Goal: Task Accomplishment & Management: Use online tool/utility

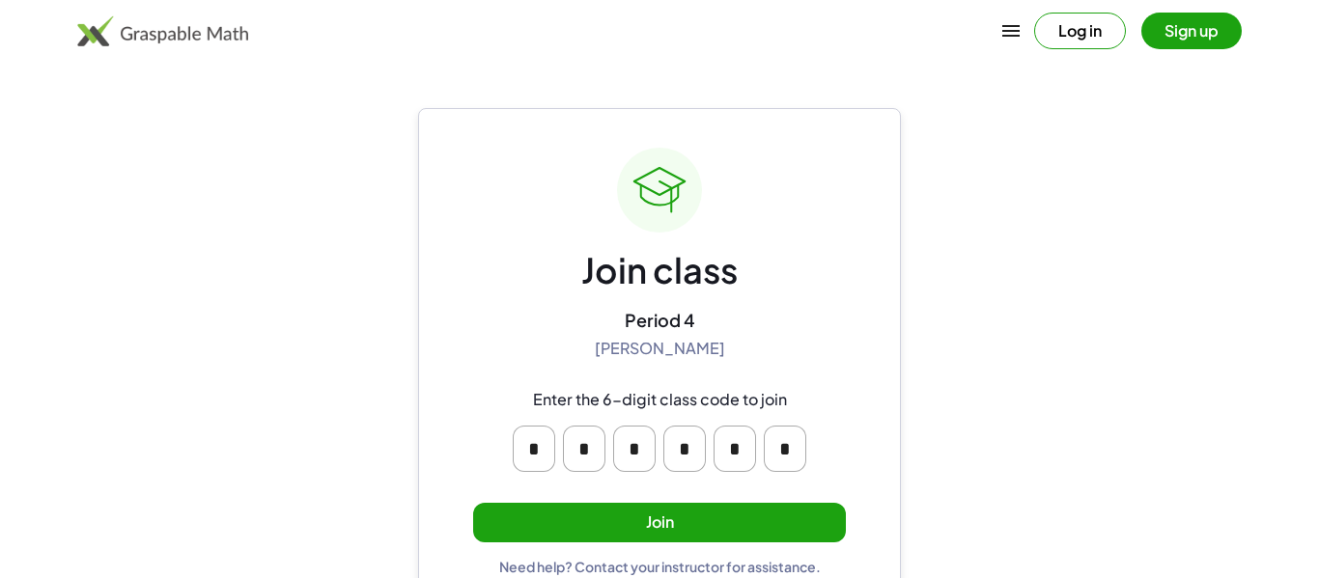
click at [714, 523] on button "Join" at bounding box center [659, 523] width 373 height 40
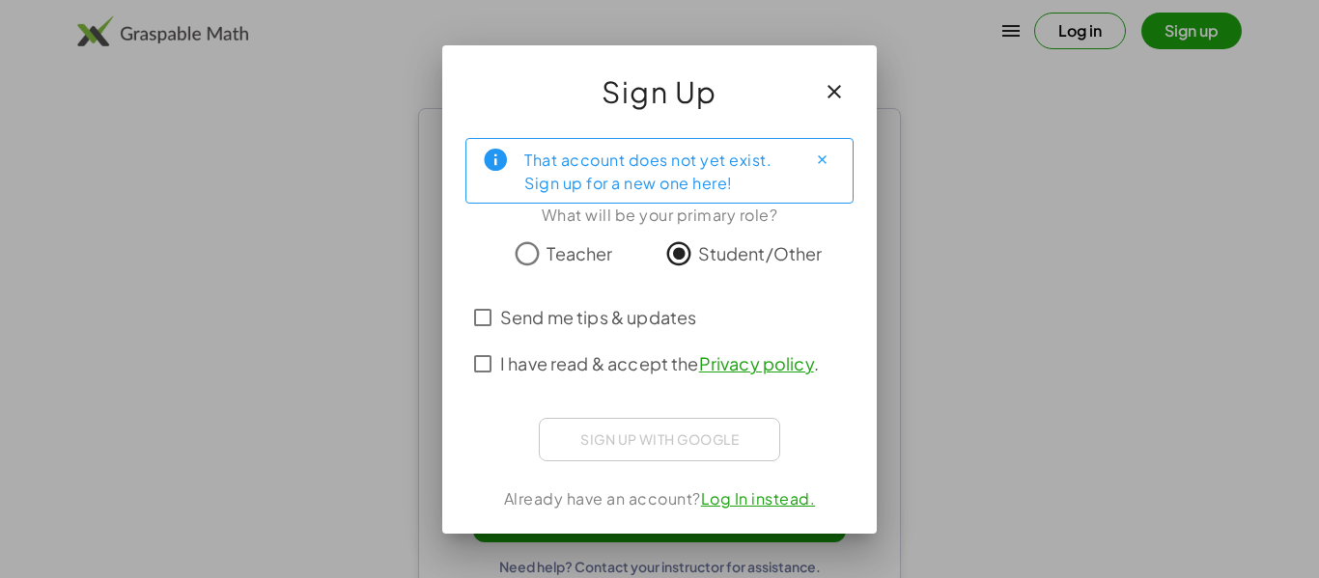
click at [521, 367] on span "I have read & accept the Privacy policy ." at bounding box center [659, 364] width 319 height 26
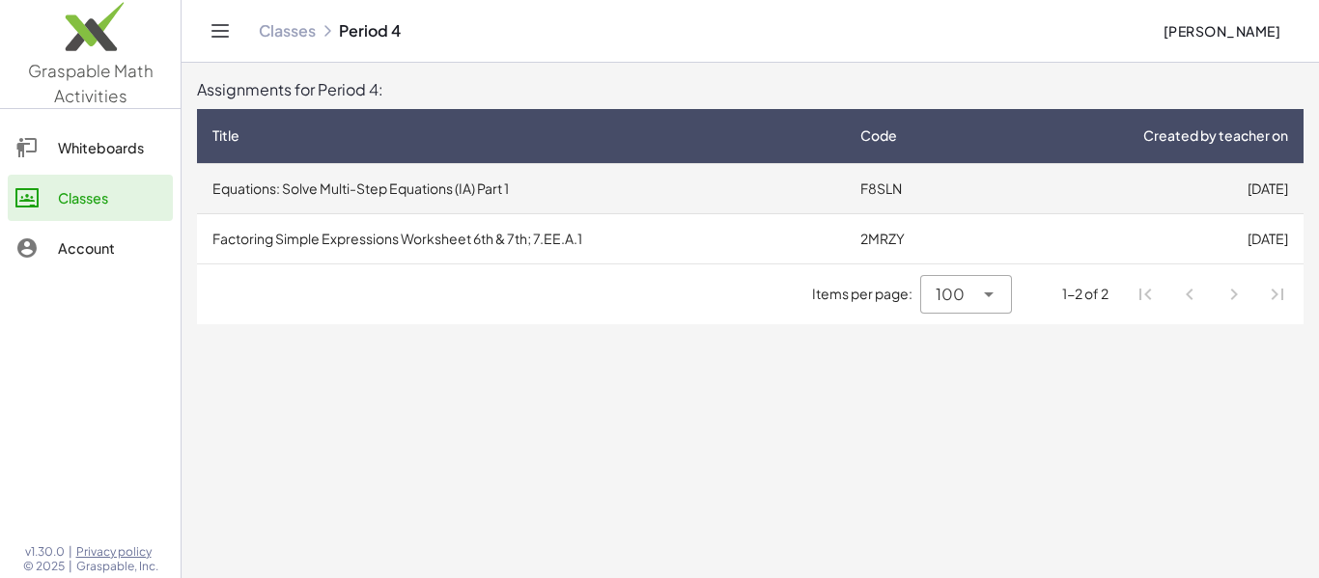
click at [542, 199] on td "Equations: Solve Multi-Step Equations (IA) Part 1" at bounding box center [521, 188] width 648 height 50
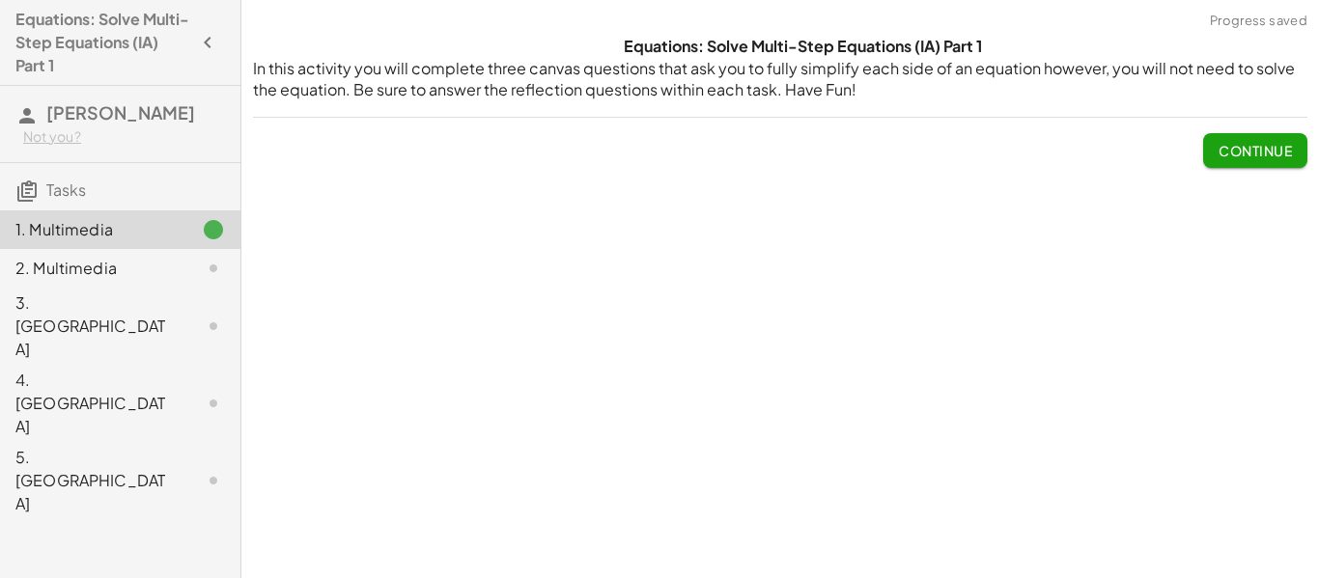
click at [1261, 139] on button "Continue" at bounding box center [1255, 150] width 104 height 35
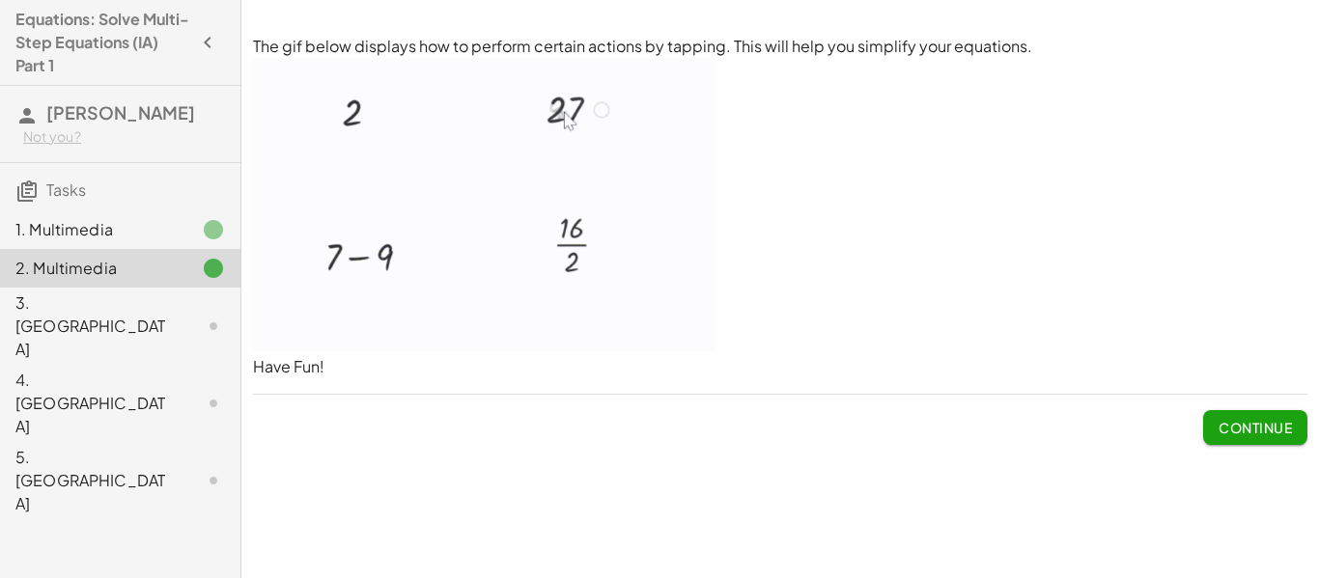
click at [454, 212] on img at bounding box center [484, 205] width 463 height 294
click at [1271, 444] on button "Continue" at bounding box center [1255, 427] width 104 height 35
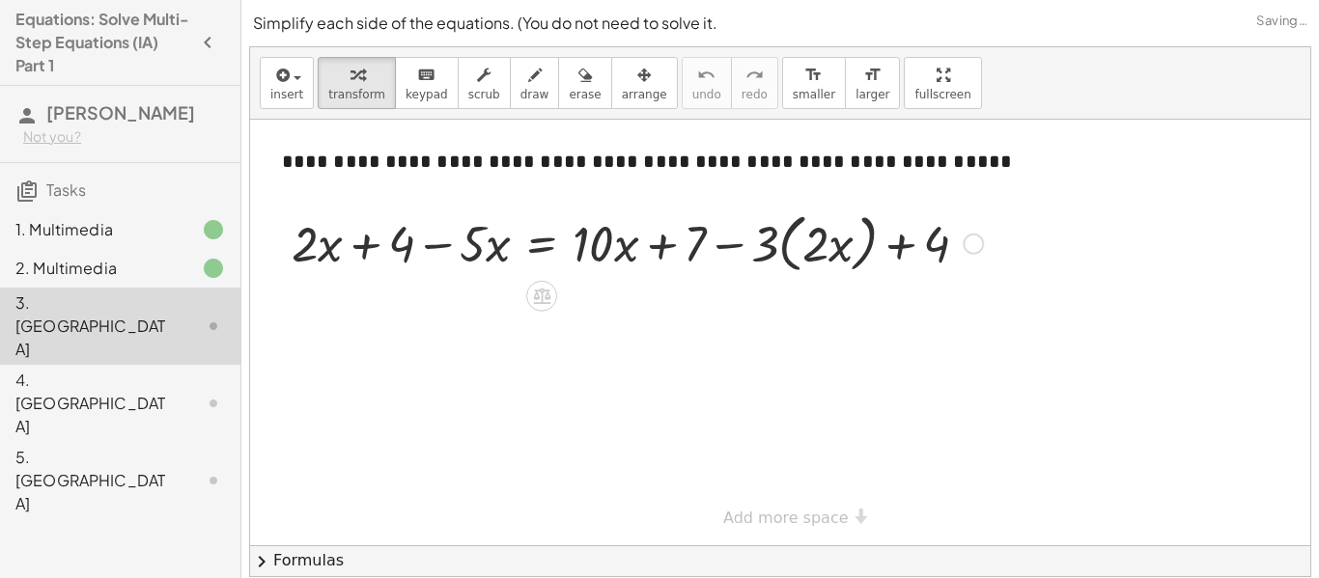
click at [459, 243] on div at bounding box center [637, 242] width 711 height 73
click at [359, 246] on div at bounding box center [637, 242] width 711 height 73
click at [327, 250] on div at bounding box center [637, 242] width 711 height 73
click at [547, 252] on div at bounding box center [637, 242] width 711 height 73
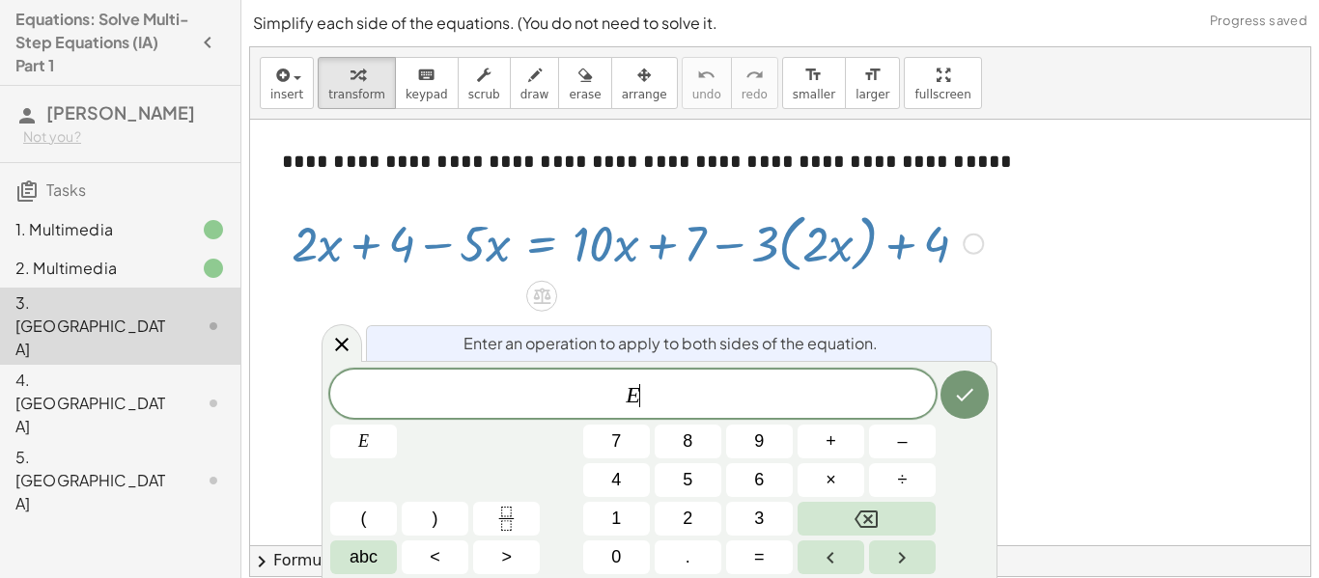
scroll to position [1, 0]
click at [1002, 312] on div at bounding box center [780, 333] width 1060 height 426
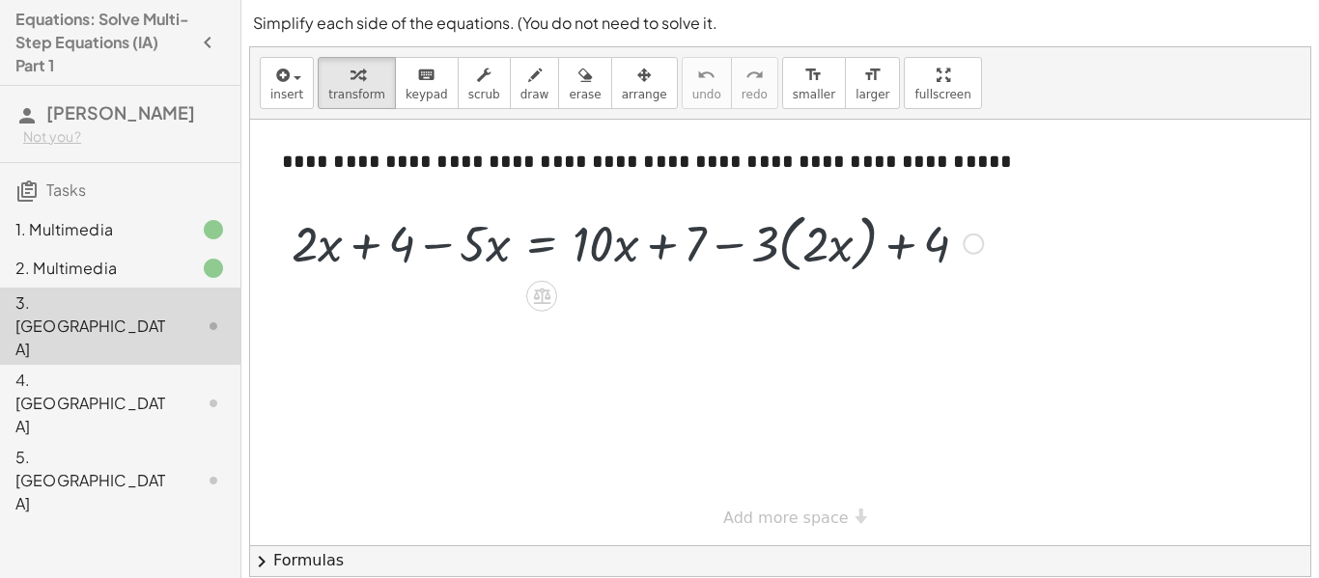
click at [897, 267] on div at bounding box center [637, 242] width 711 height 73
click at [746, 250] on div at bounding box center [637, 242] width 711 height 73
click at [678, 246] on div at bounding box center [637, 242] width 711 height 73
click at [627, 248] on div at bounding box center [637, 242] width 711 height 73
click at [515, 243] on div at bounding box center [637, 242] width 711 height 73
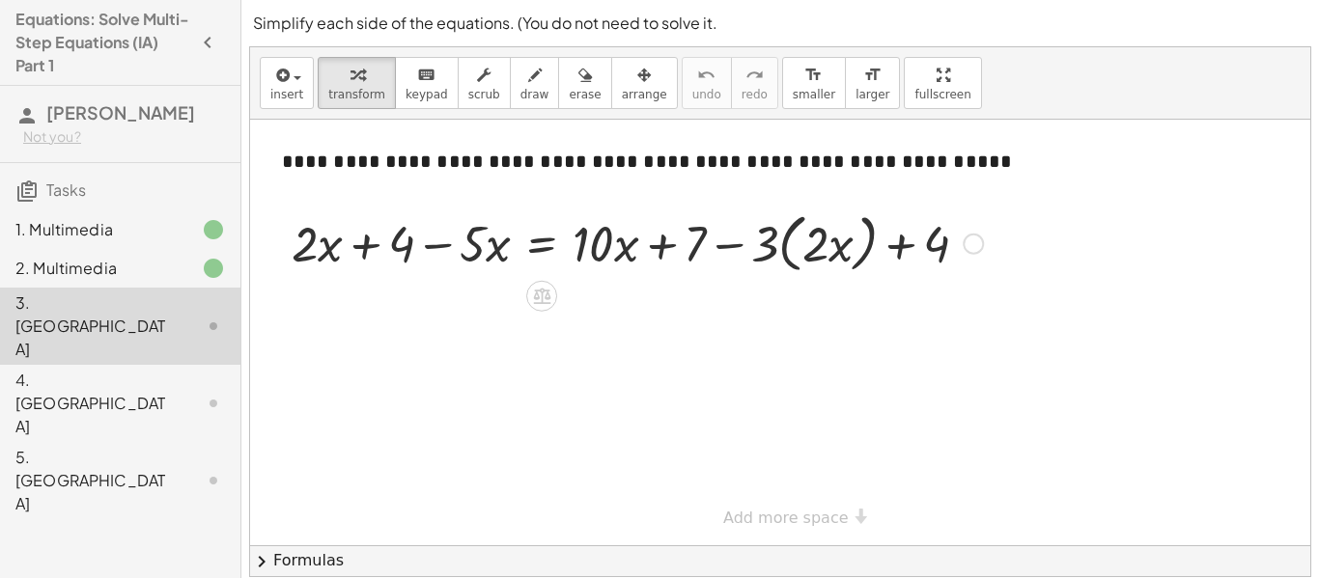
scroll to position [2, 0]
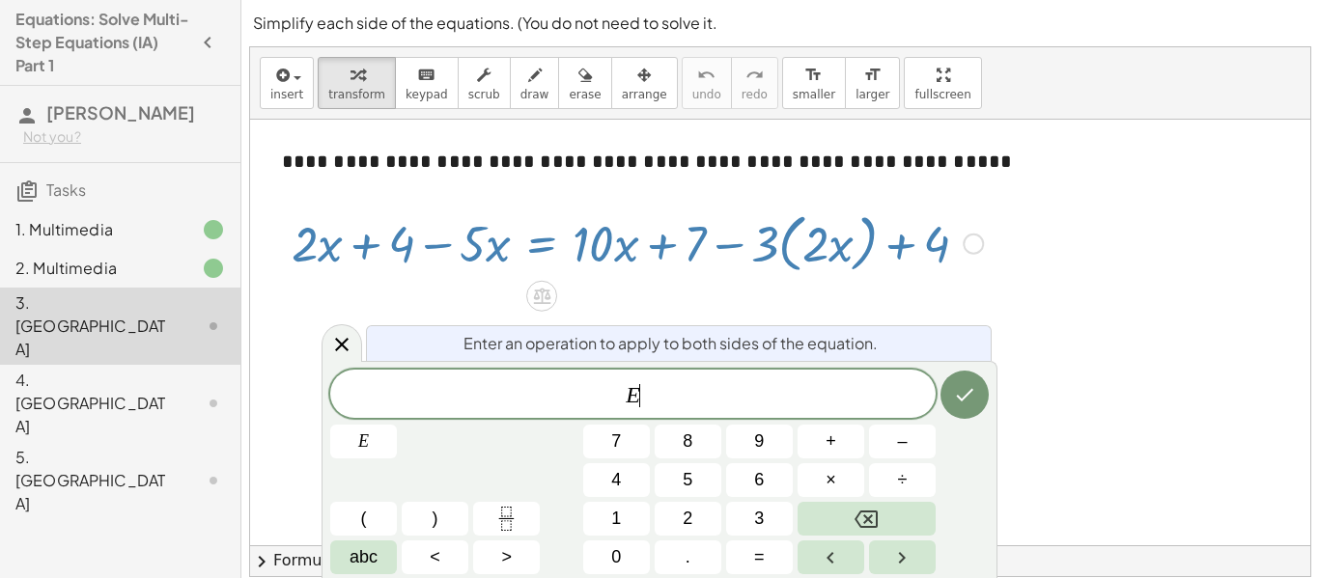
drag, startPoint x: 764, startPoint y: 379, endPoint x: 691, endPoint y: 368, distance: 73.2
click at [691, 368] on div "Enter an operation to apply to both sides of the equation. E ​ E 7 8 9 + – 4 5 …" at bounding box center [660, 469] width 676 height 217
click at [976, 382] on button "Done" at bounding box center [965, 395] width 48 height 48
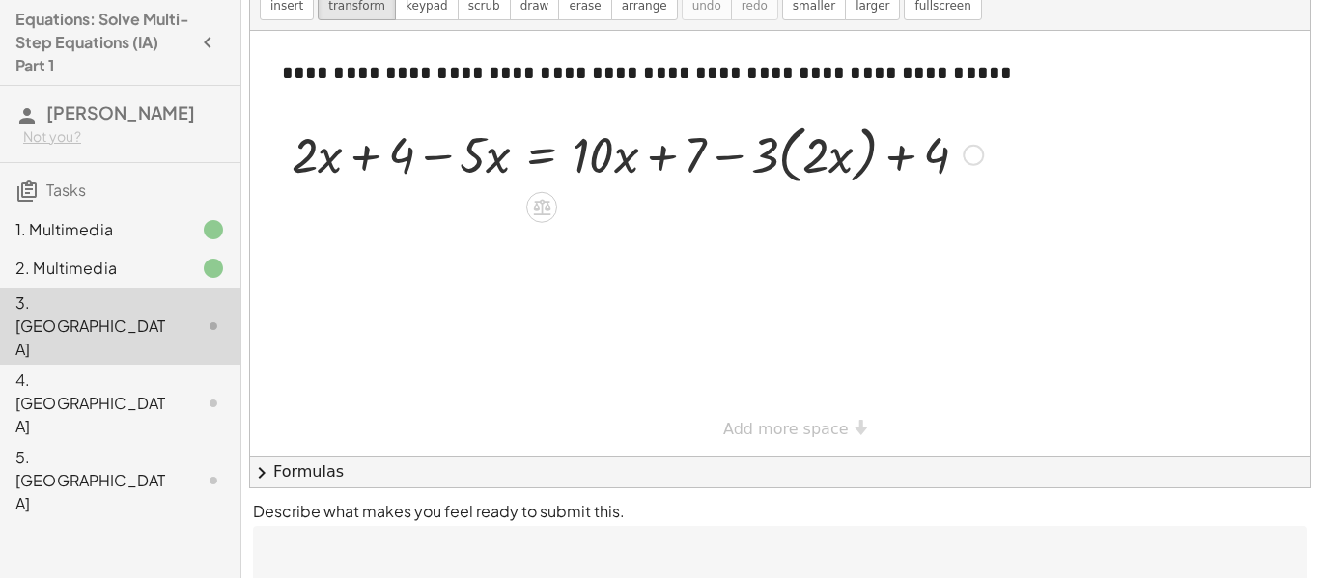
scroll to position [90, 0]
click at [792, 428] on div "**********" at bounding box center [780, 243] width 1060 height 426
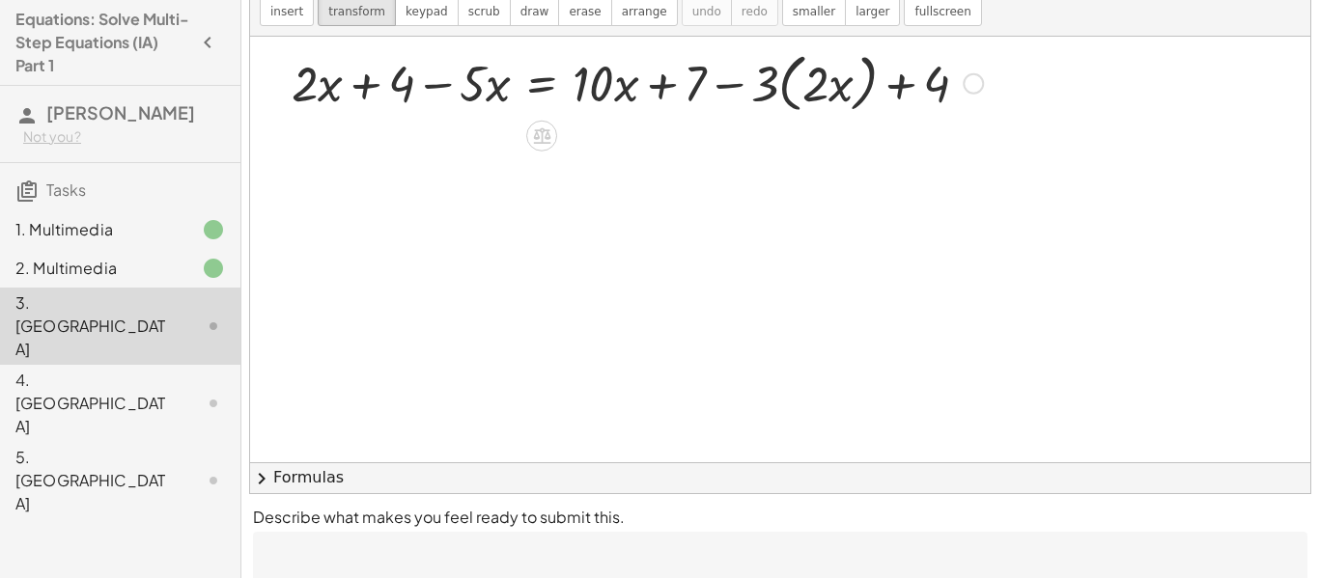
scroll to position [0, 0]
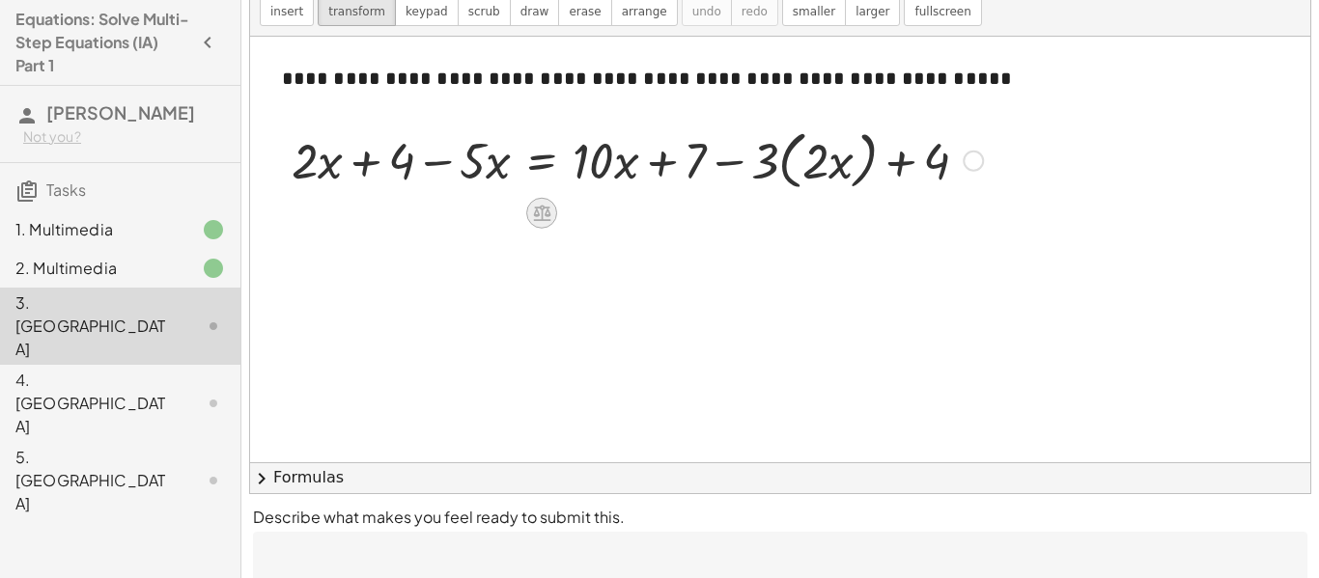
click at [550, 218] on icon at bounding box center [542, 213] width 20 height 20
click at [605, 212] on div at bounding box center [619, 213] width 31 height 31
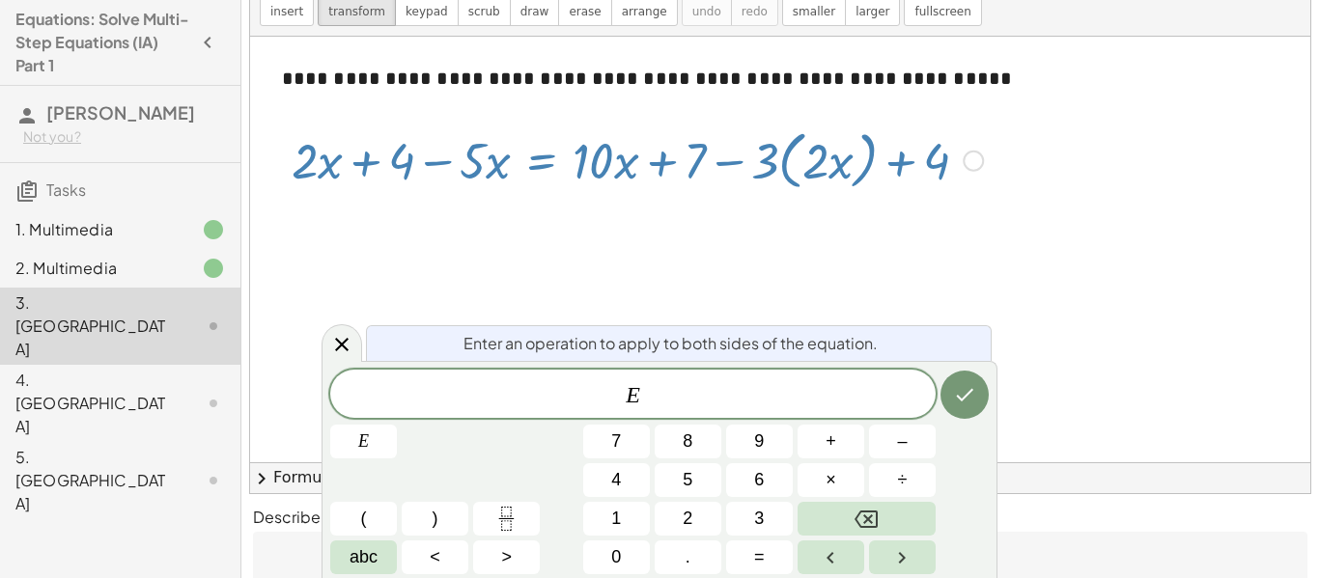
click at [867, 240] on div at bounding box center [780, 463] width 1060 height 852
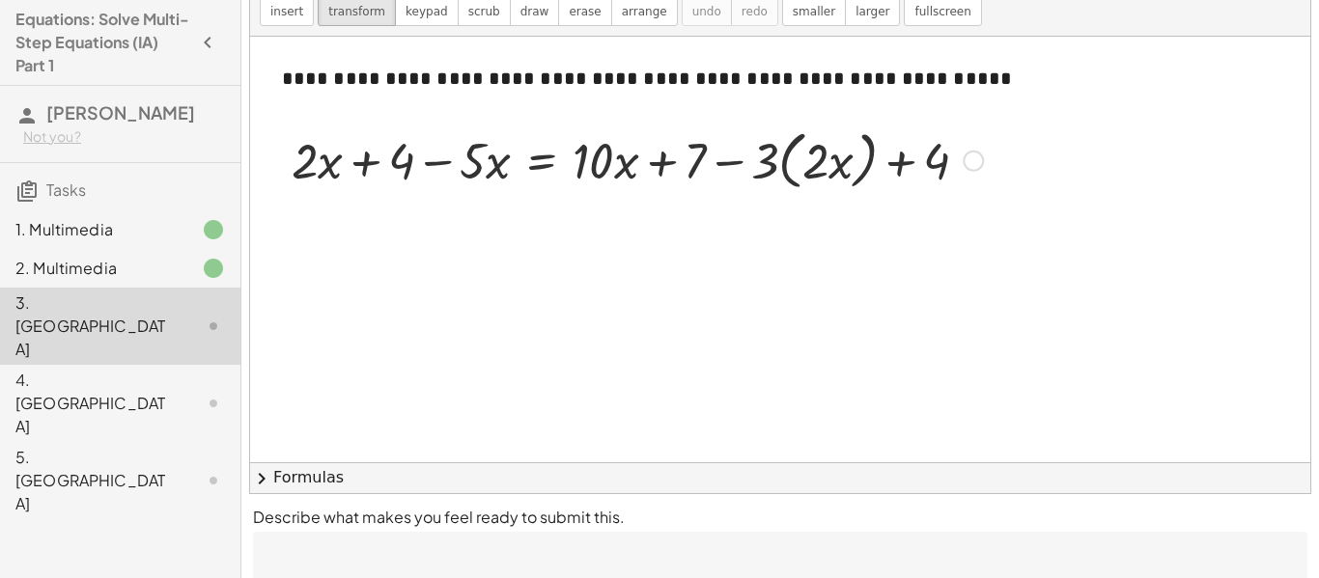
click at [562, 193] on div at bounding box center [637, 159] width 711 height 73
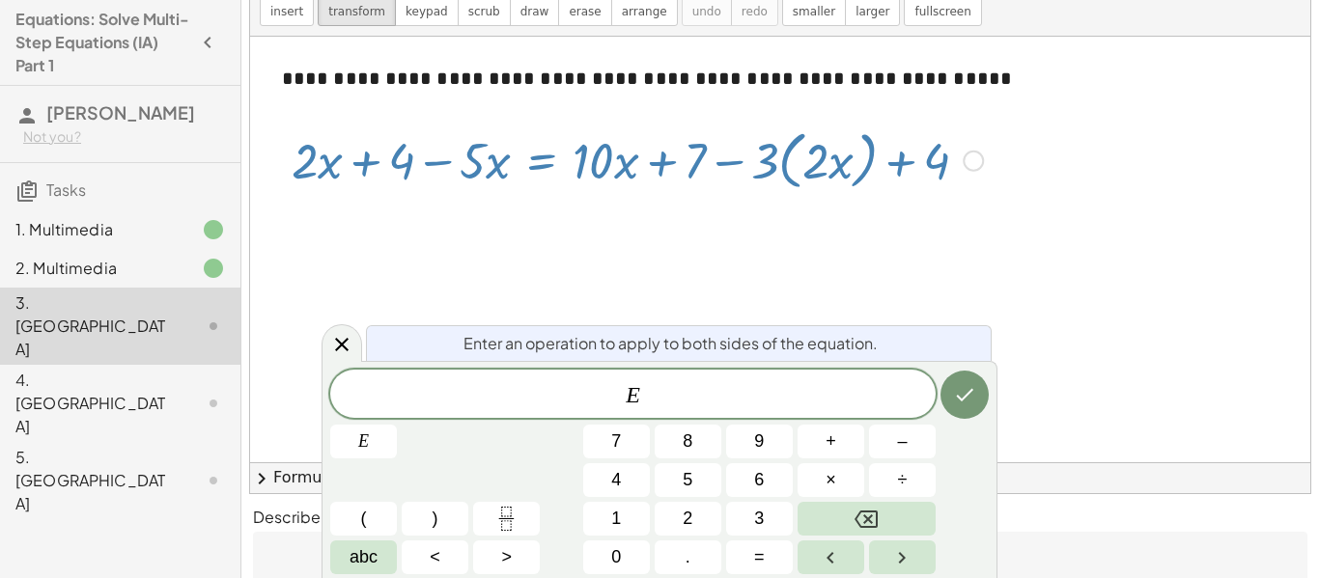
click at [570, 248] on div at bounding box center [780, 463] width 1060 height 852
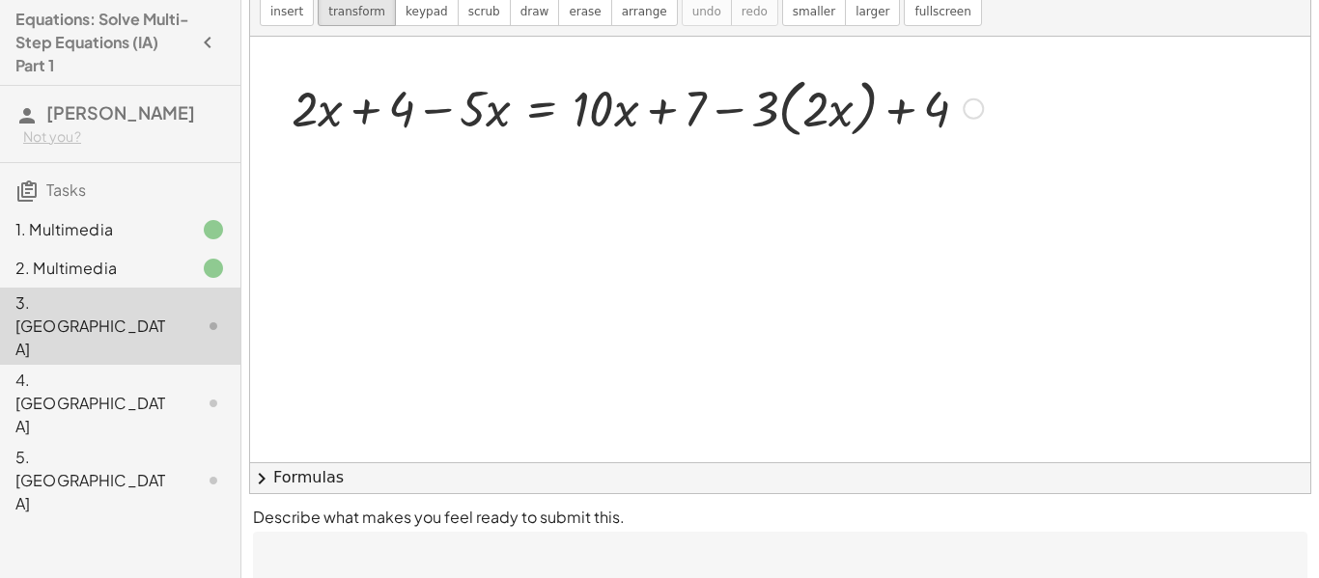
scroll to position [0, 0]
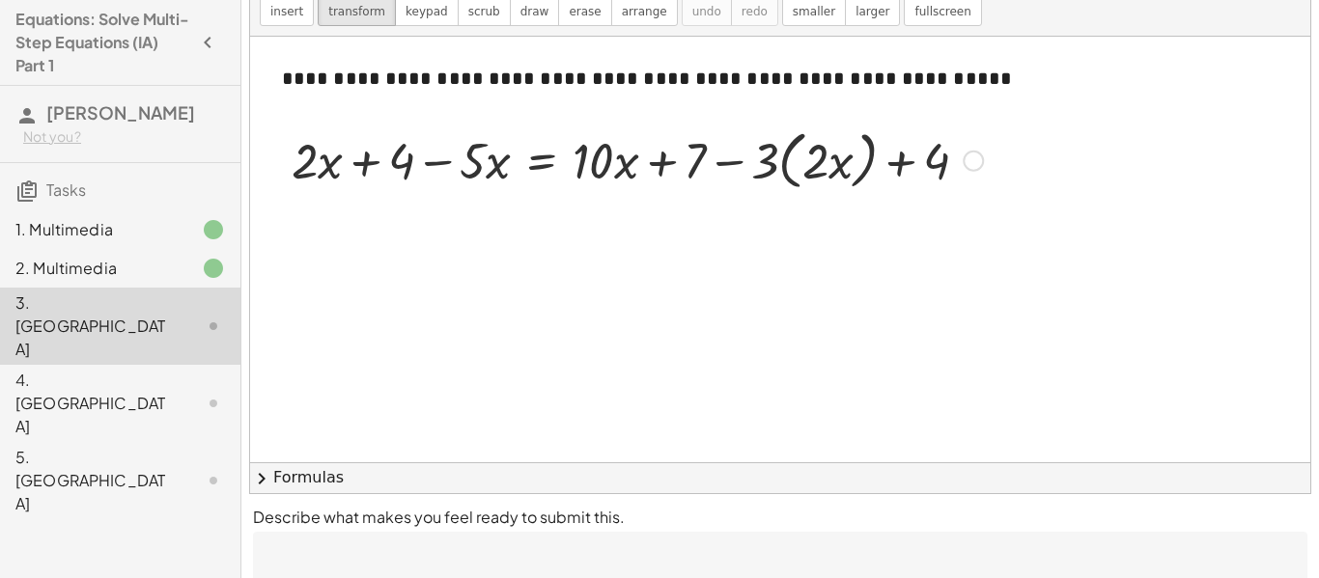
click at [478, 163] on div at bounding box center [637, 159] width 711 height 73
click at [429, 155] on div at bounding box center [637, 159] width 711 height 73
click at [351, 155] on div at bounding box center [637, 159] width 711 height 73
click at [649, 236] on div at bounding box center [780, 463] width 1060 height 852
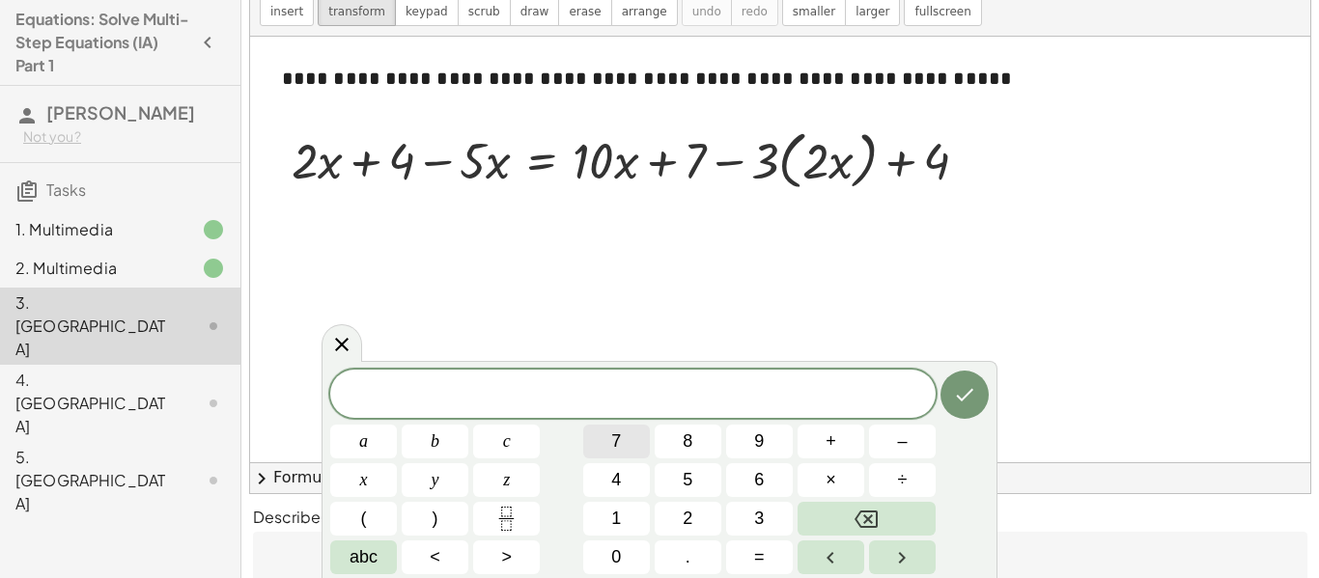
click at [617, 441] on span "7" at bounding box center [616, 442] width 10 height 26
click at [964, 391] on icon "Done" at bounding box center [964, 394] width 23 height 23
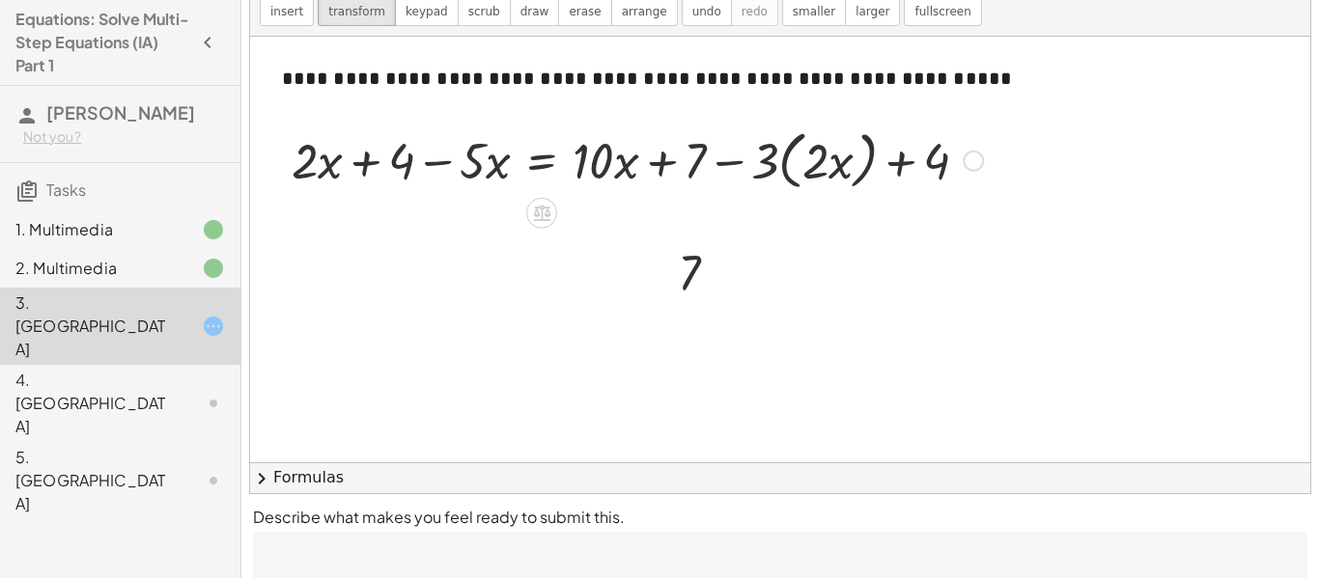
click at [336, 176] on div at bounding box center [637, 159] width 711 height 73
click at [363, 169] on div at bounding box center [637, 159] width 711 height 73
click at [549, 215] on icon at bounding box center [541, 214] width 17 height 16
click at [504, 217] on span "−" at bounding box center [503, 214] width 12 height 28
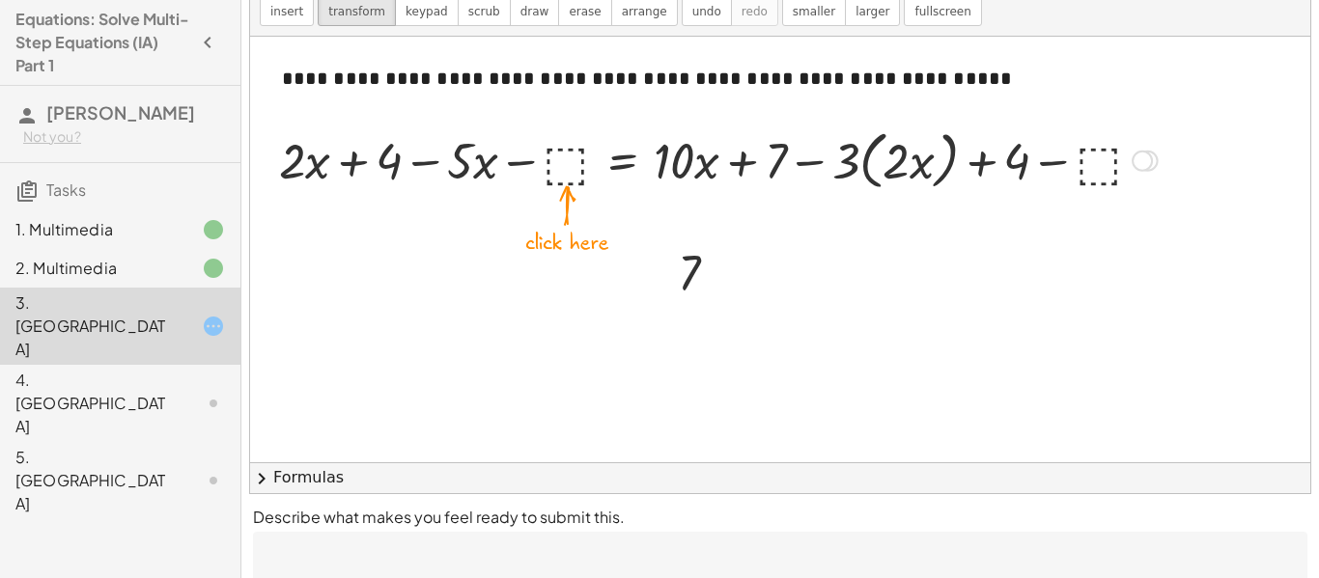
click at [575, 169] on div at bounding box center [718, 159] width 898 height 73
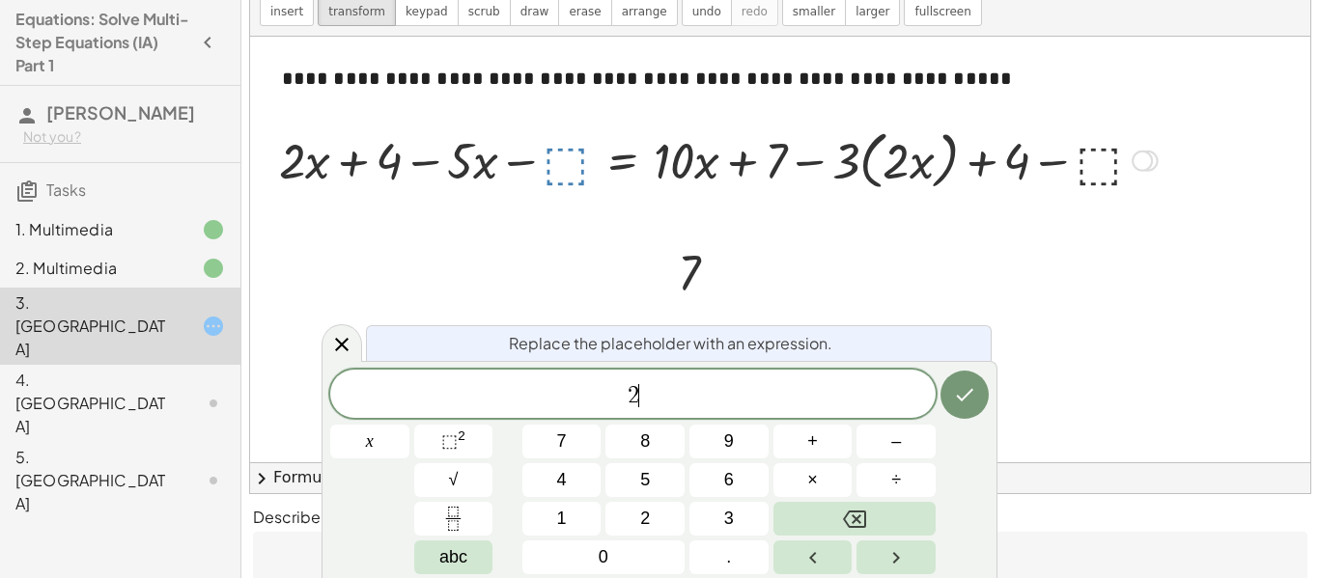
scroll to position [8, 0]
click at [957, 391] on icon "Done" at bounding box center [964, 394] width 23 height 23
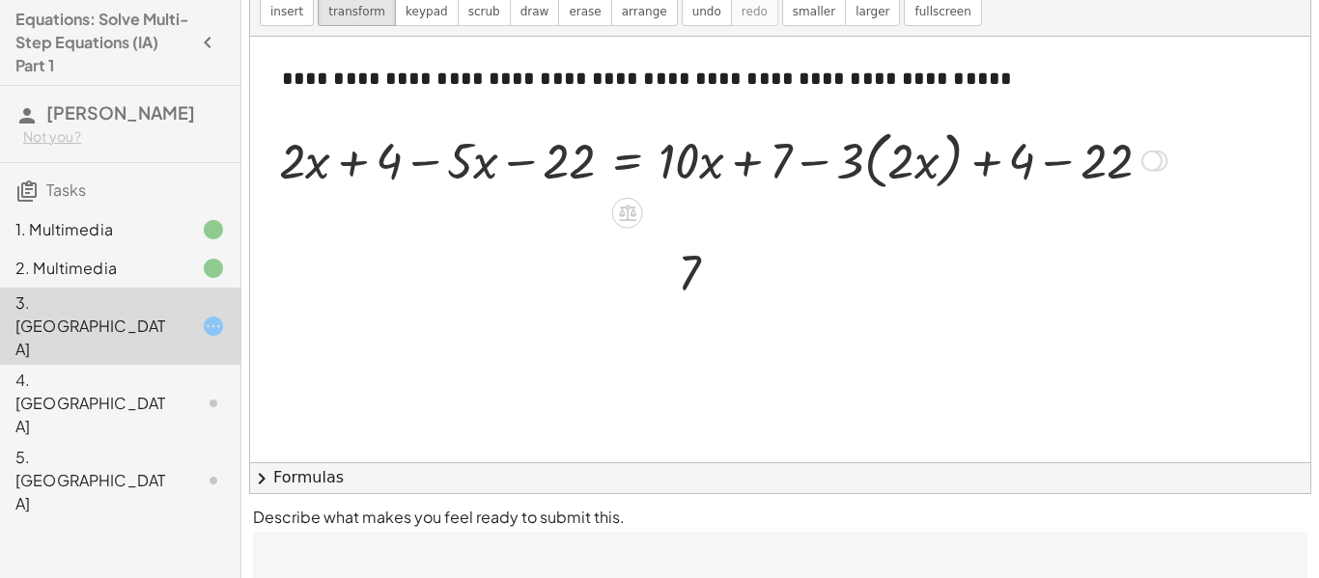
click at [641, 175] on div at bounding box center [722, 159] width 907 height 73
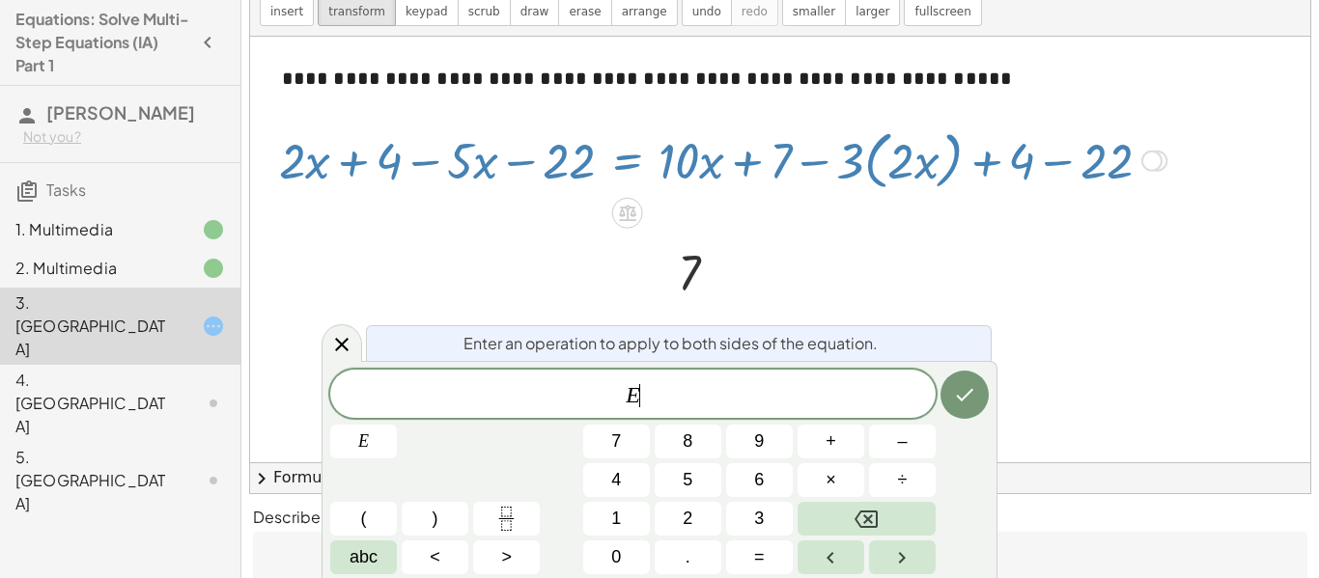
scroll to position [9, 0]
click at [644, 172] on div at bounding box center [722, 159] width 907 height 73
click at [684, 160] on div at bounding box center [722, 159] width 907 height 73
click at [943, 391] on button "Done" at bounding box center [965, 395] width 48 height 48
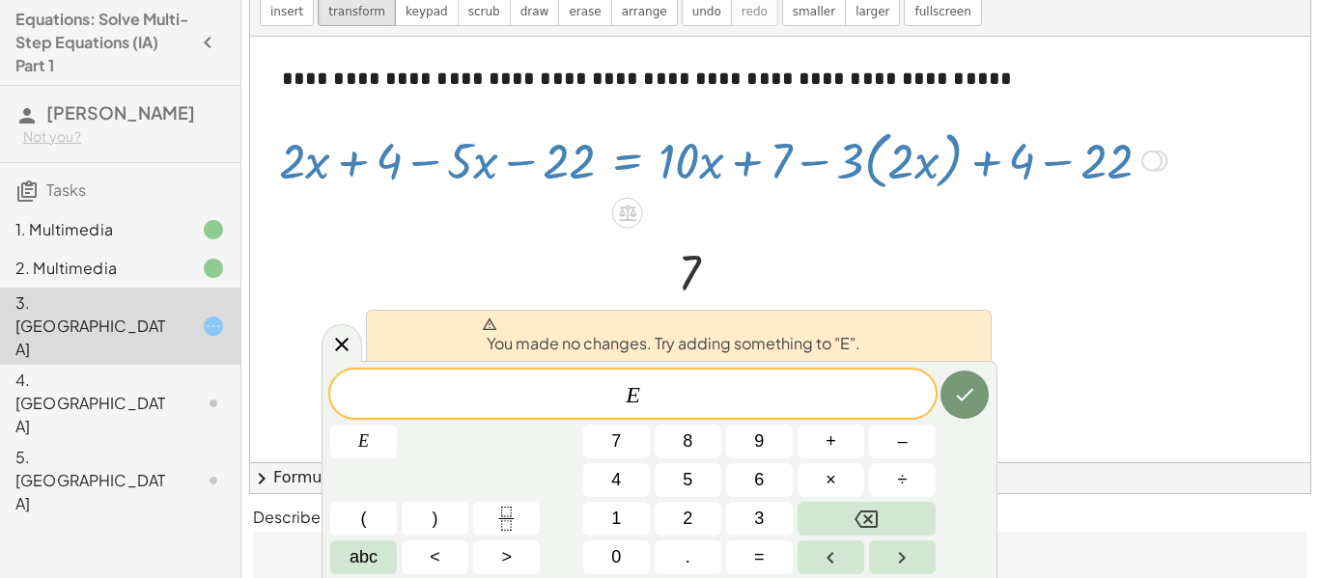
click at [771, 275] on div at bounding box center [780, 463] width 1060 height 852
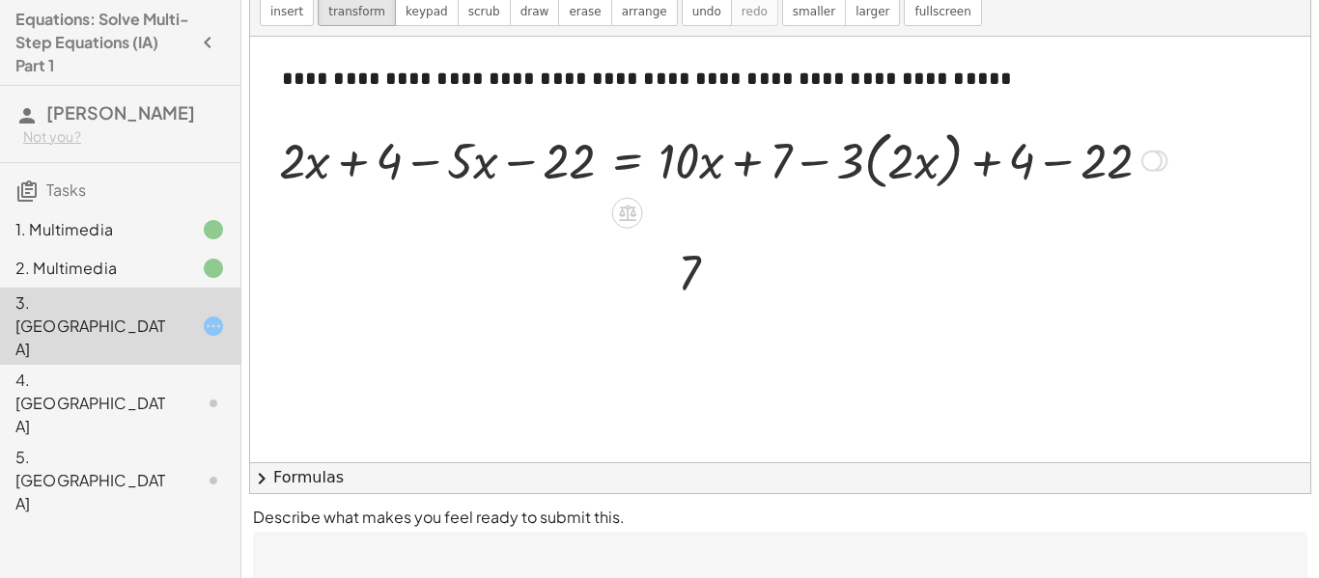
click at [562, 155] on div at bounding box center [722, 159] width 907 height 73
click at [562, 159] on div at bounding box center [722, 159] width 907 height 73
click at [463, 154] on div at bounding box center [722, 159] width 907 height 73
click at [461, 169] on div at bounding box center [722, 159] width 907 height 73
click at [396, 167] on div at bounding box center [722, 159] width 907 height 73
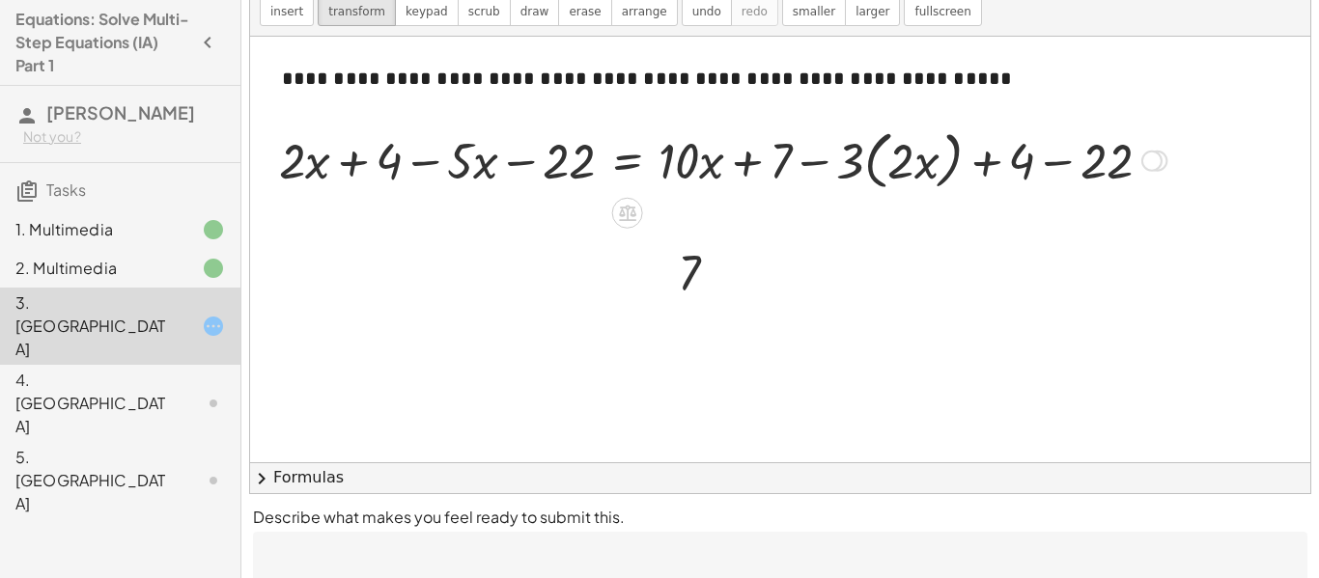
click at [334, 164] on div at bounding box center [722, 159] width 907 height 73
click at [327, 157] on div at bounding box center [722, 159] width 907 height 73
click at [569, 155] on div at bounding box center [722, 159] width 907 height 73
click at [621, 227] on div at bounding box center [627, 213] width 31 height 31
click at [591, 182] on div at bounding box center [722, 159] width 907 height 73
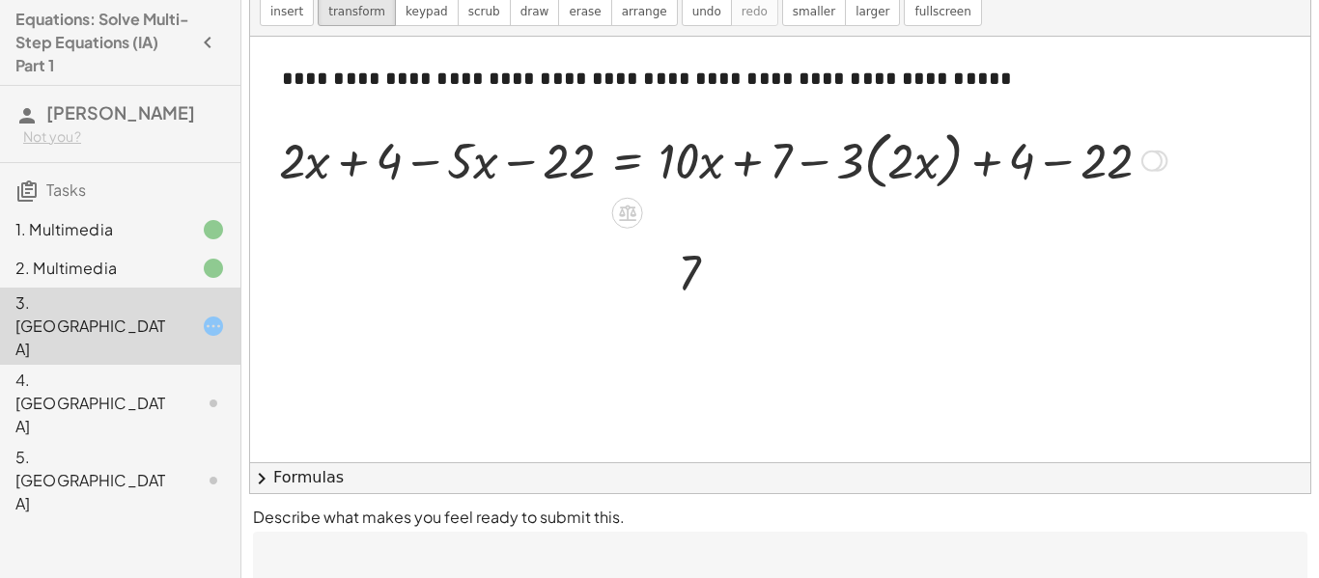
click at [581, 172] on div at bounding box center [722, 159] width 907 height 73
click at [625, 204] on icon at bounding box center [627, 213] width 20 height 20
click at [595, 221] on div "−" at bounding box center [589, 213] width 31 height 31
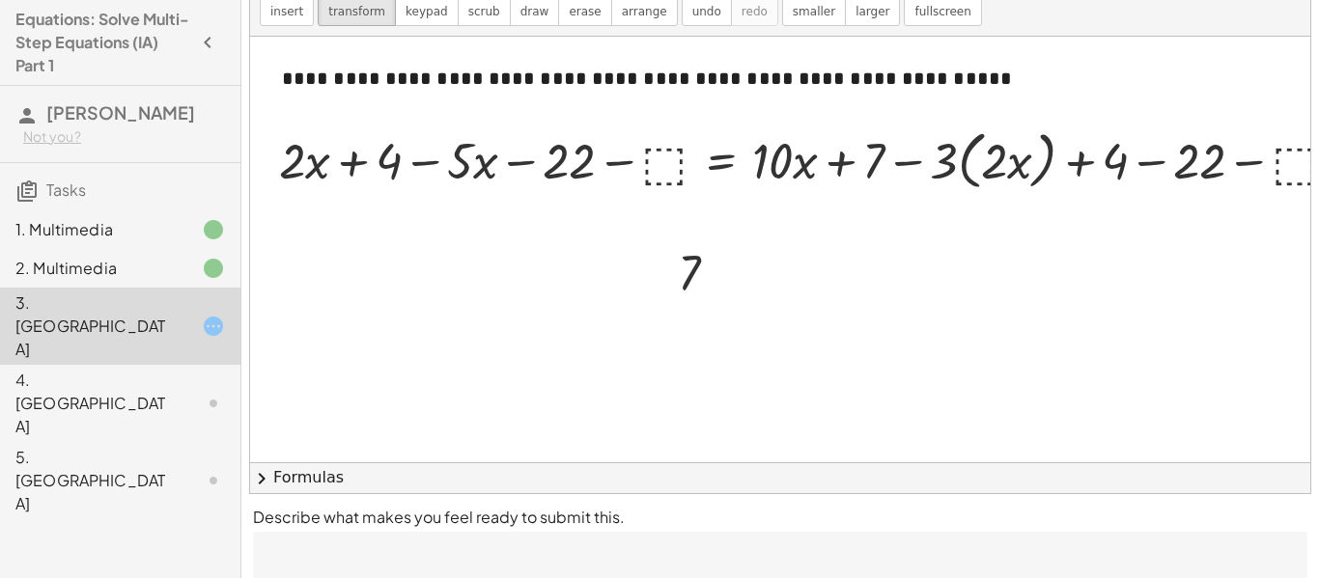
click at [652, 158] on div at bounding box center [816, 159] width 1094 height 73
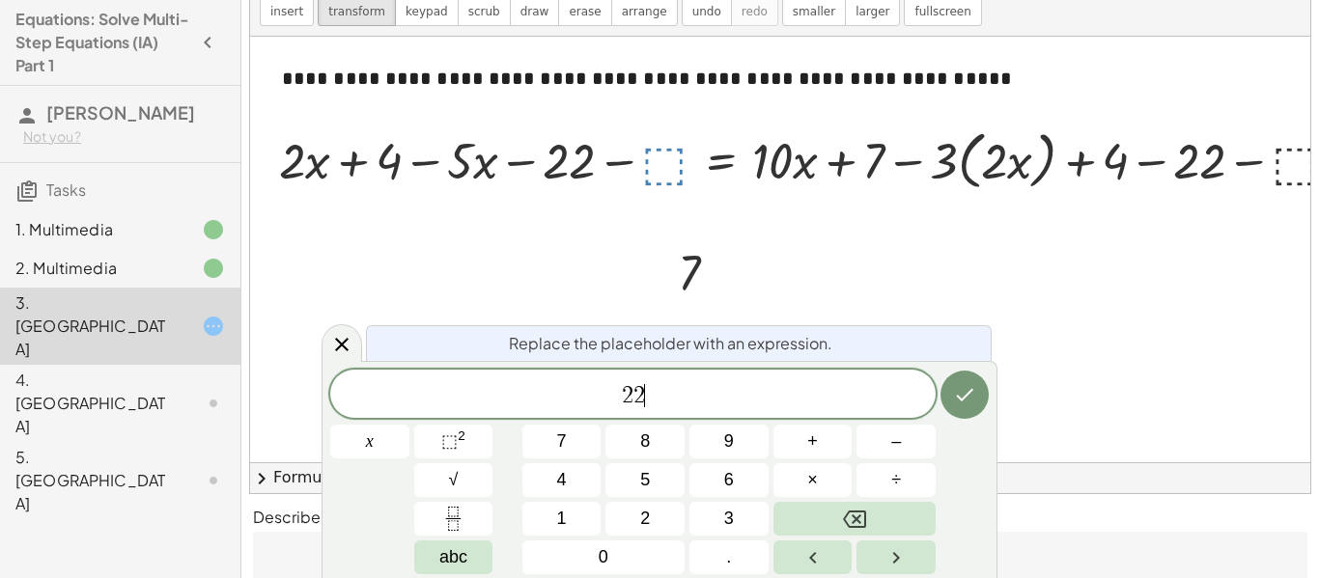
scroll to position [12, 0]
click at [953, 400] on icon "Done" at bounding box center [964, 394] width 23 height 23
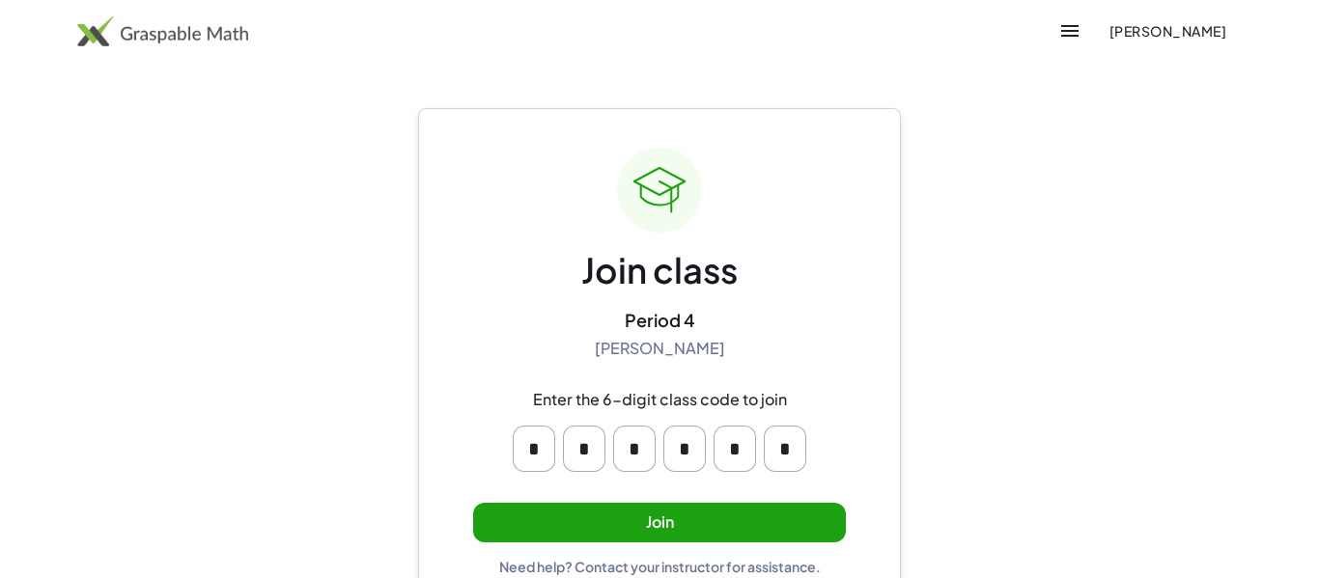
click at [635, 504] on button "Join" at bounding box center [659, 523] width 373 height 40
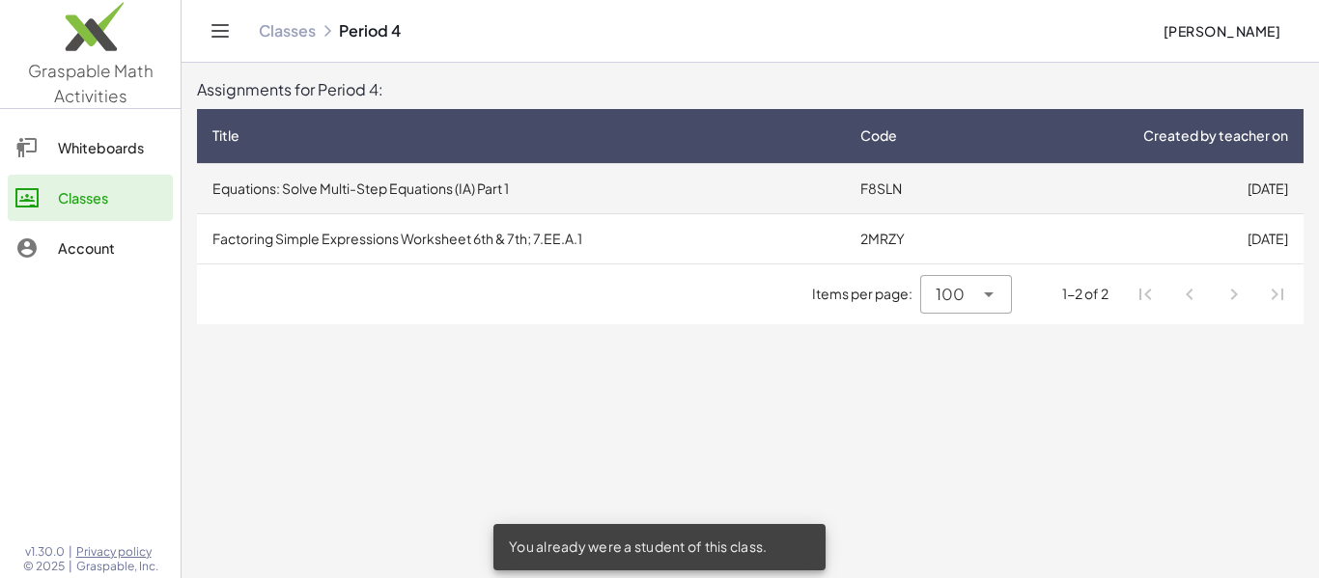
click at [917, 196] on td "F8SLN" at bounding box center [916, 188] width 142 height 50
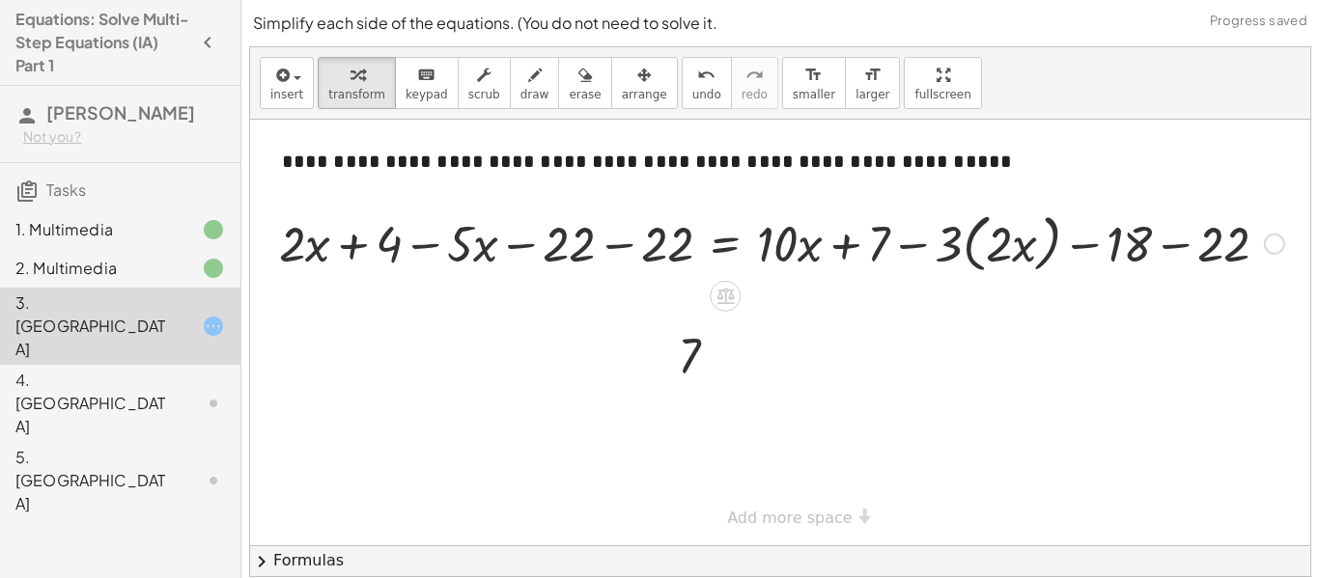
click at [1217, 263] on div at bounding box center [781, 242] width 1025 height 73
click at [1152, 251] on div at bounding box center [734, 242] width 931 height 73
click at [1171, 241] on div at bounding box center [1176, 244] width 21 height 21
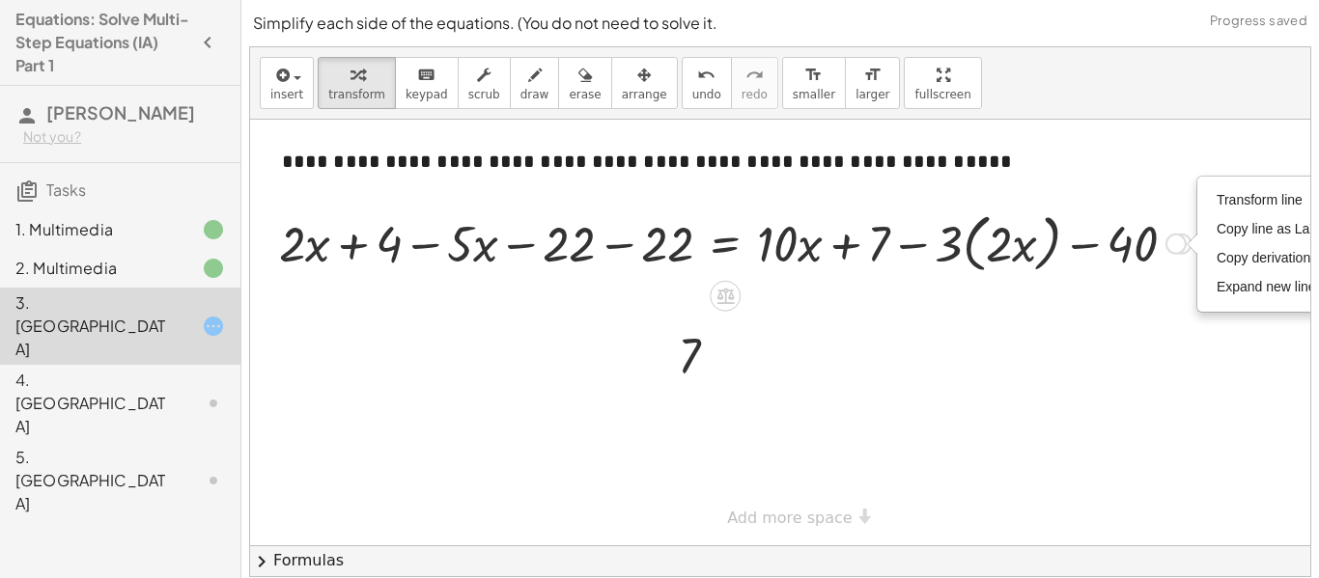
click at [1147, 276] on div at bounding box center [734, 242] width 931 height 73
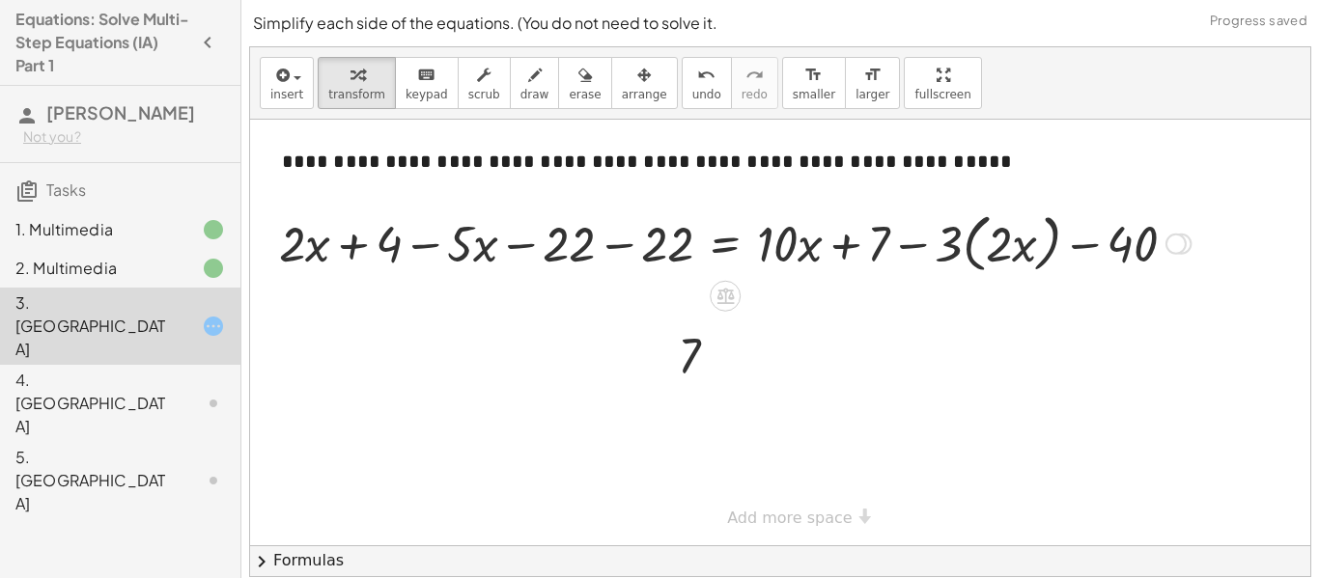
click at [1140, 251] on div at bounding box center [734, 242] width 931 height 73
click at [694, 398] on icon at bounding box center [689, 404] width 15 height 15
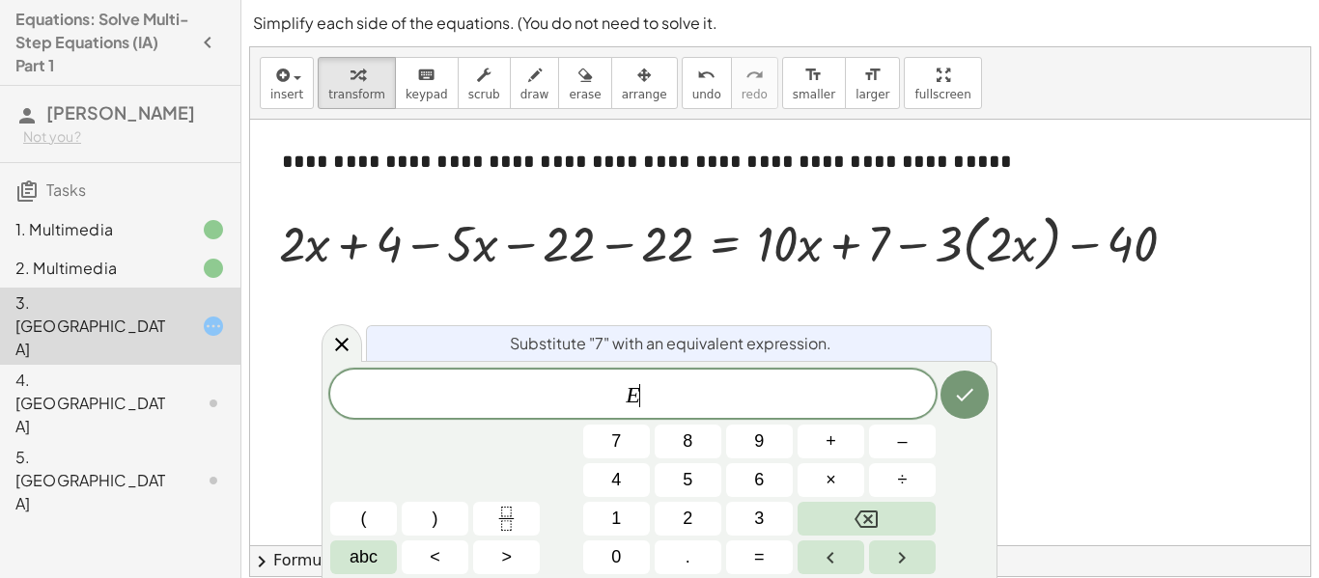
scroll to position [2, 0]
click at [965, 407] on button "Done" at bounding box center [965, 395] width 48 height 48
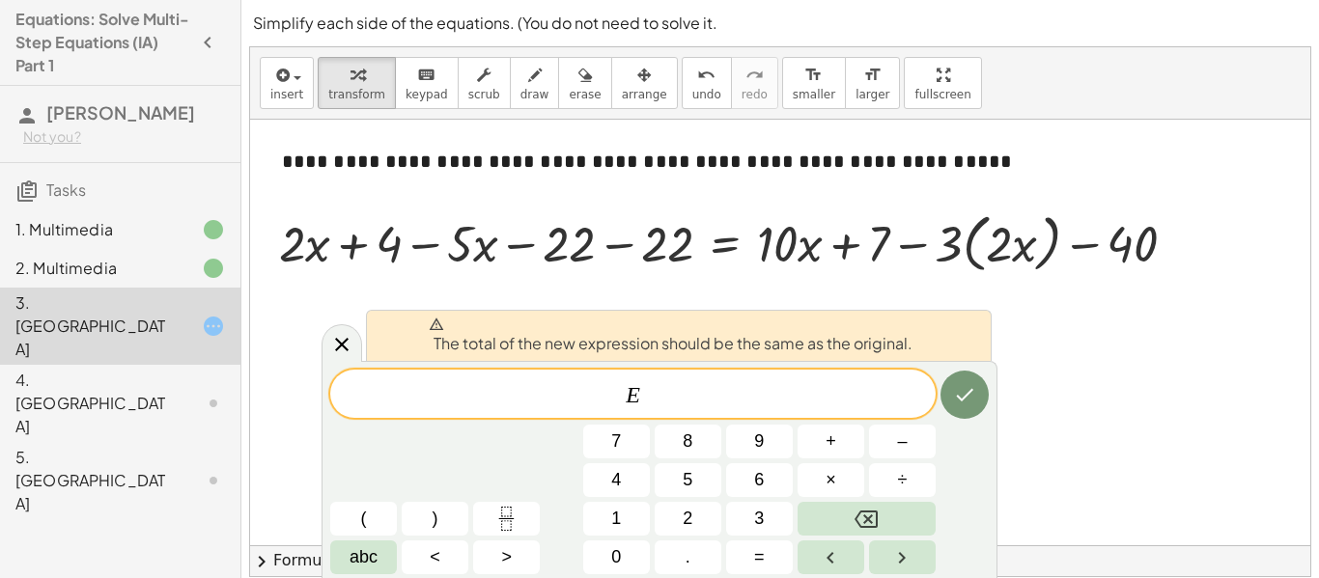
click at [1052, 284] on div at bounding box center [784, 333] width 1068 height 426
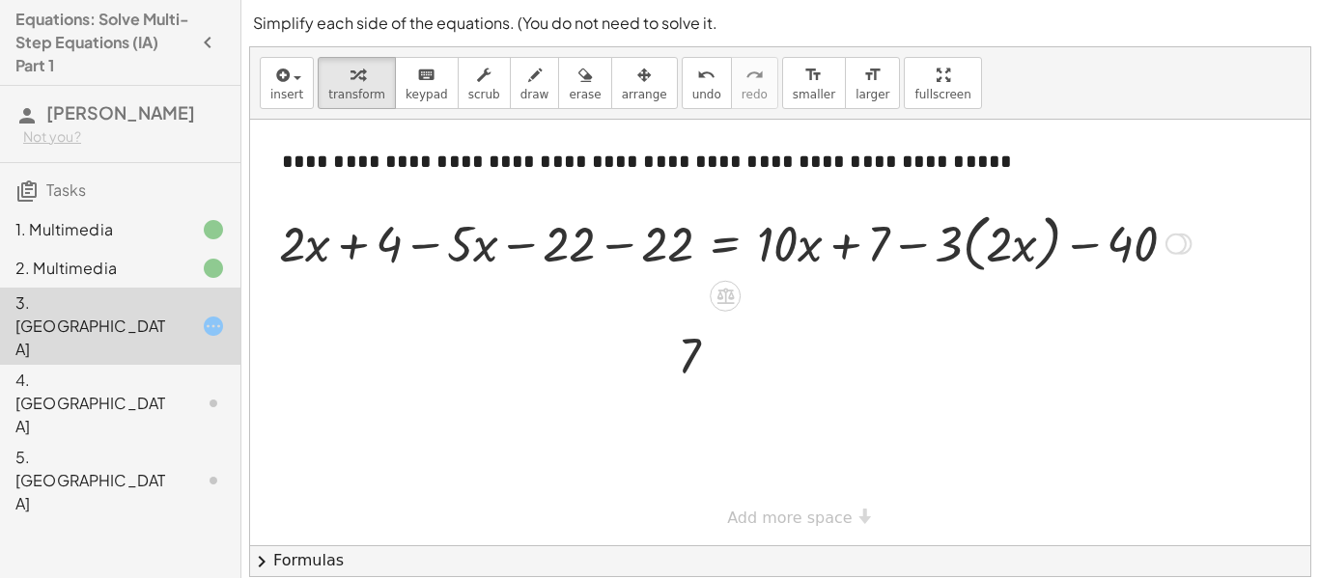
click at [1148, 234] on div at bounding box center [734, 242] width 931 height 73
click at [1096, 250] on div at bounding box center [734, 242] width 931 height 73
click at [1058, 250] on div at bounding box center [734, 242] width 931 height 73
click at [1049, 246] on div at bounding box center [716, 243] width 895 height 66
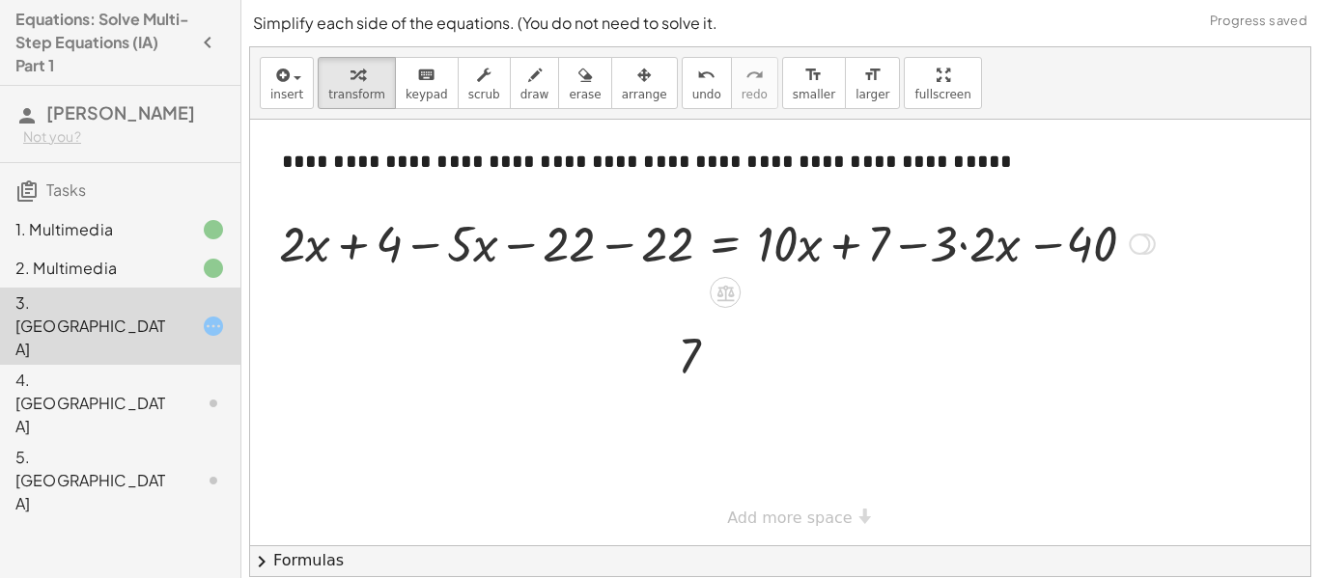
click at [1016, 251] on div at bounding box center [716, 243] width 895 height 66
click at [988, 248] on div at bounding box center [716, 243] width 895 height 66
click at [968, 244] on div at bounding box center [697, 243] width 857 height 66
click at [937, 245] on div at bounding box center [697, 243] width 857 height 66
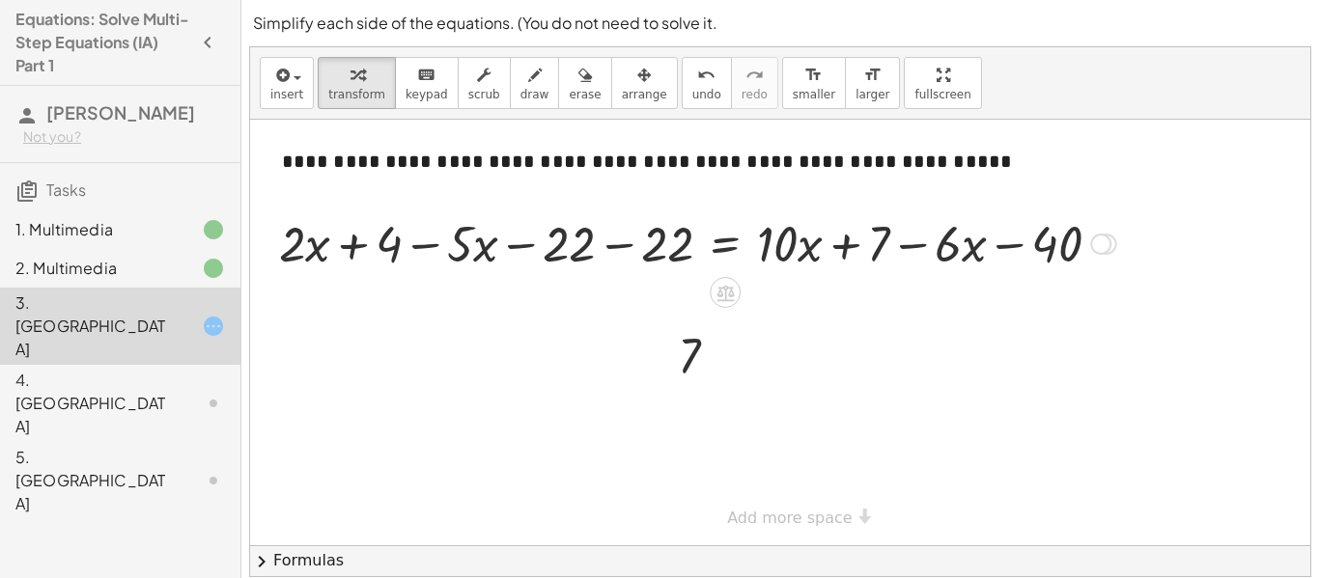
click at [877, 240] on div at bounding box center [697, 243] width 857 height 66
click at [888, 239] on div at bounding box center [697, 243] width 857 height 66
click at [811, 238] on div at bounding box center [697, 243] width 857 height 66
click at [806, 242] on div at bounding box center [697, 243] width 857 height 66
click at [646, 241] on div at bounding box center [697, 243] width 857 height 66
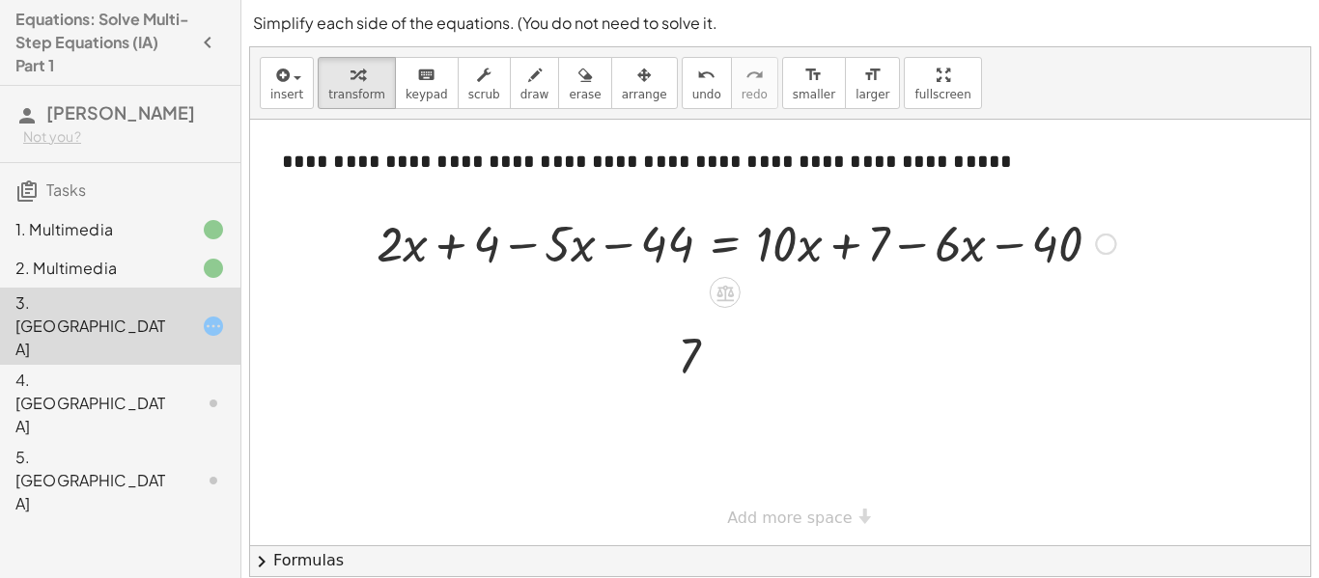
click at [662, 244] on div at bounding box center [746, 243] width 758 height 66
click at [574, 244] on div at bounding box center [746, 243] width 758 height 66
click at [639, 230] on div at bounding box center [746, 243] width 758 height 66
click at [655, 241] on div at bounding box center [746, 243] width 758 height 66
click at [484, 244] on div at bounding box center [746, 243] width 758 height 66
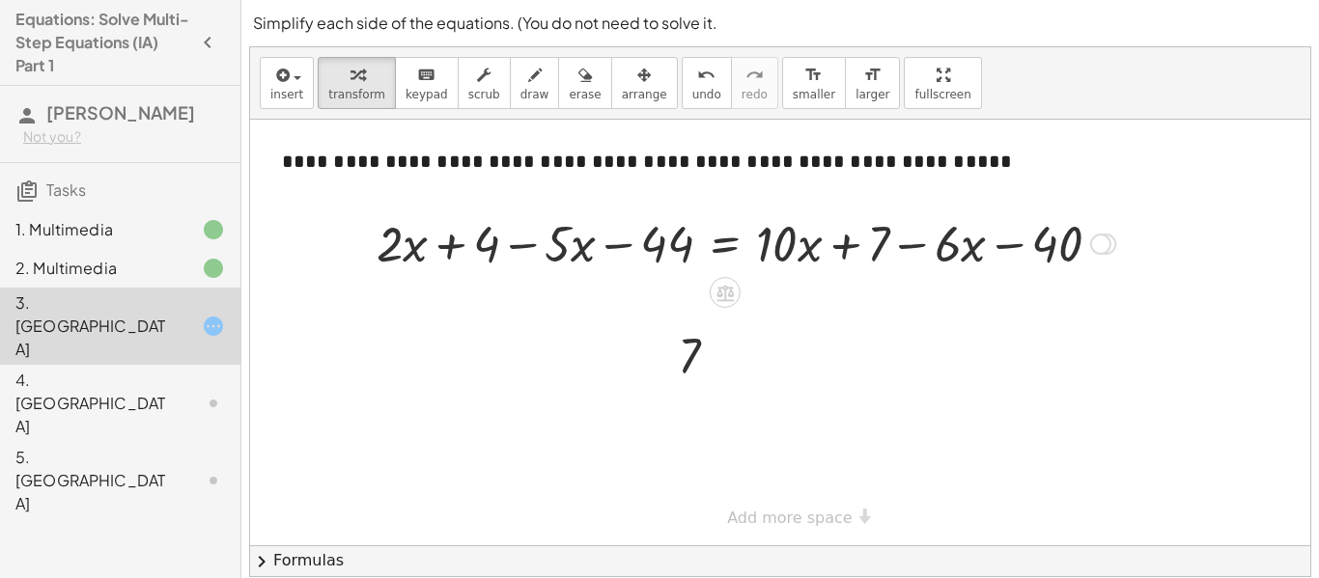
click at [459, 243] on div at bounding box center [746, 243] width 758 height 66
click at [465, 241] on div at bounding box center [746, 243] width 758 height 66
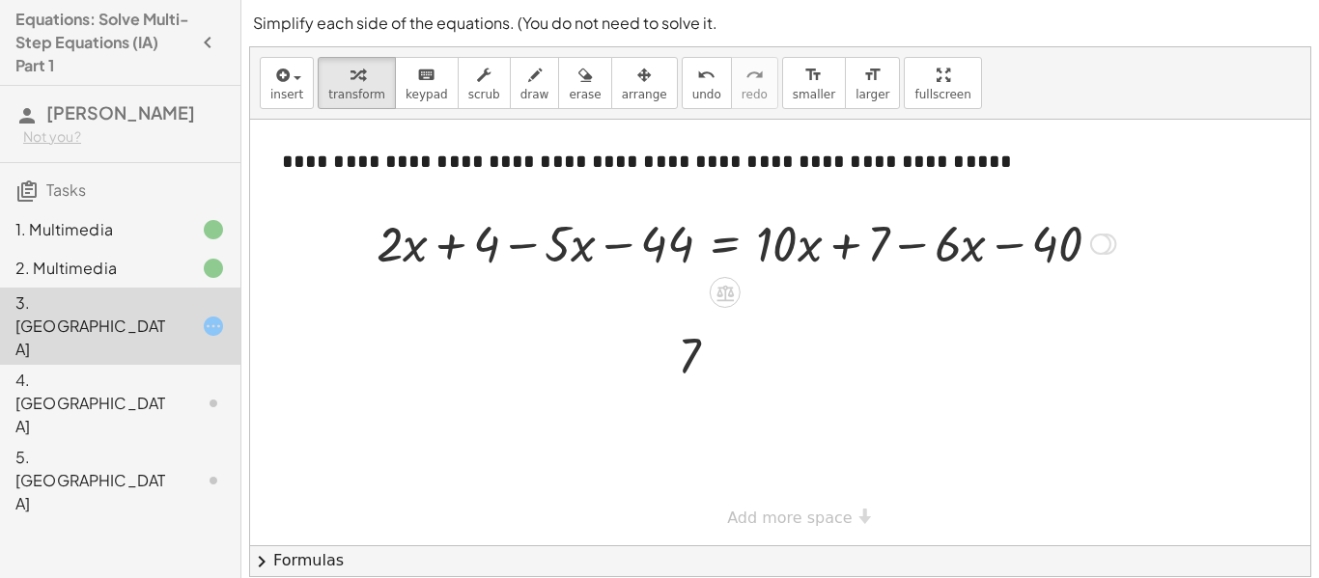
click at [490, 244] on div at bounding box center [746, 243] width 758 height 66
click at [552, 245] on div at bounding box center [746, 243] width 758 height 66
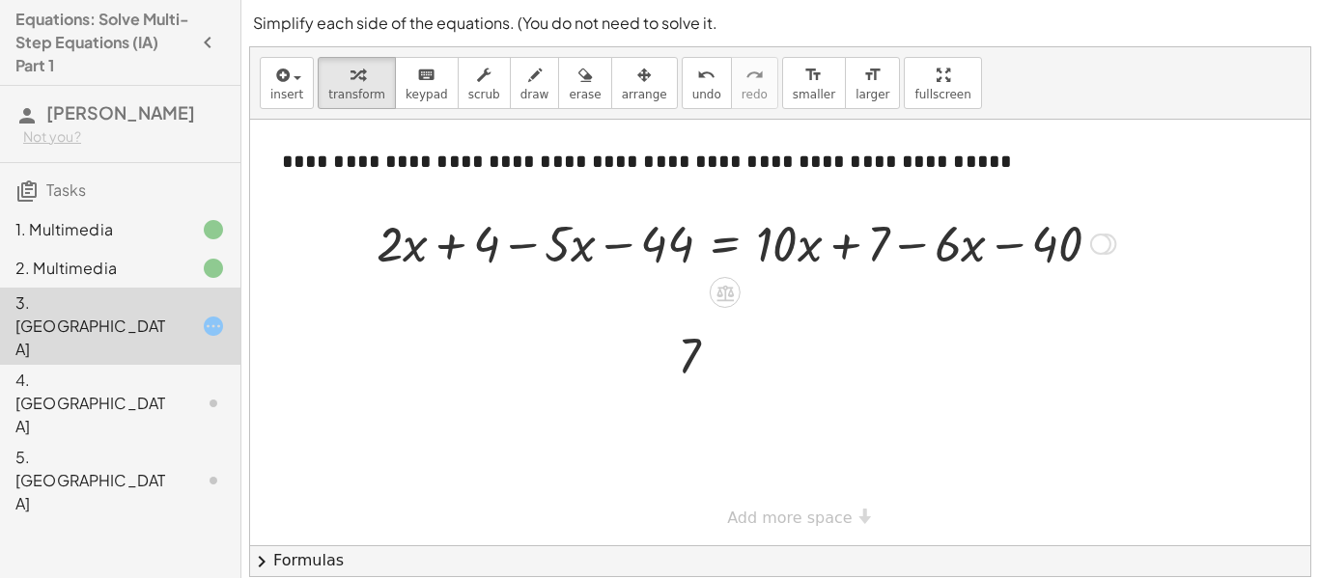
click at [552, 245] on div at bounding box center [746, 243] width 758 height 66
click at [565, 246] on div at bounding box center [746, 243] width 758 height 66
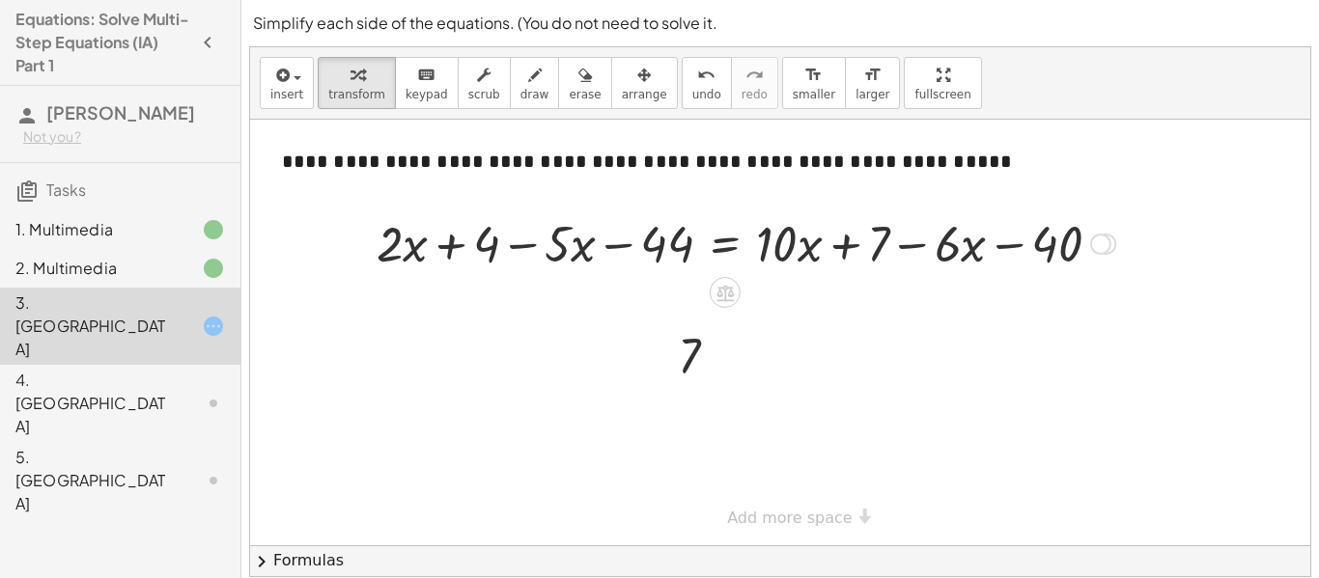
click at [638, 251] on div at bounding box center [746, 243] width 758 height 66
click at [746, 247] on div at bounding box center [746, 243] width 758 height 66
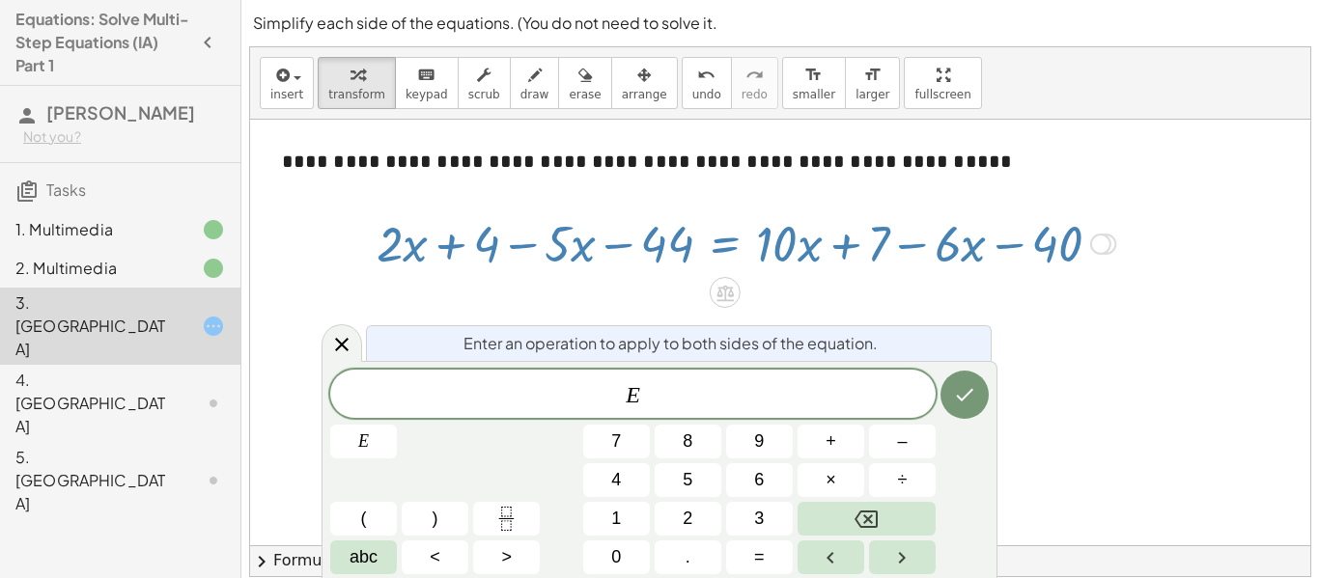
click at [774, 256] on div at bounding box center [746, 243] width 758 height 66
click at [808, 253] on div at bounding box center [746, 243] width 758 height 66
click at [353, 362] on div "Enter an operation to apply to both sides of the equation. E ​ E 7 8 9 + – 4 5 …" at bounding box center [660, 469] width 676 height 217
click at [346, 358] on div at bounding box center [342, 343] width 41 height 38
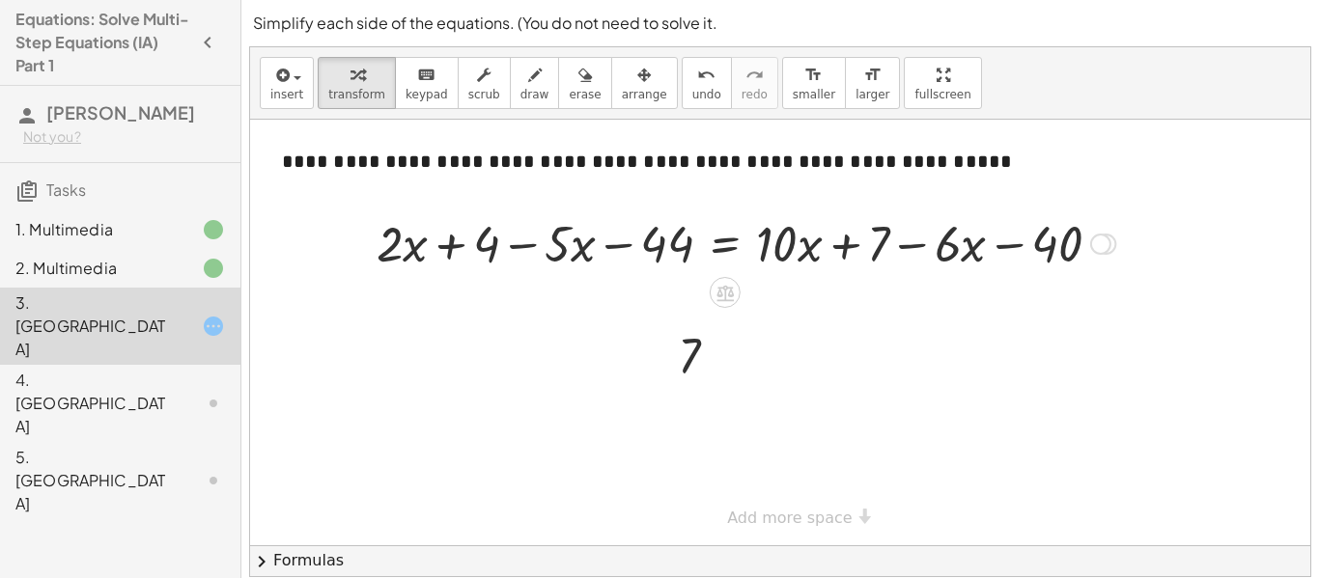
click at [830, 258] on div at bounding box center [746, 243] width 758 height 66
click at [972, 258] on div at bounding box center [746, 243] width 758 height 66
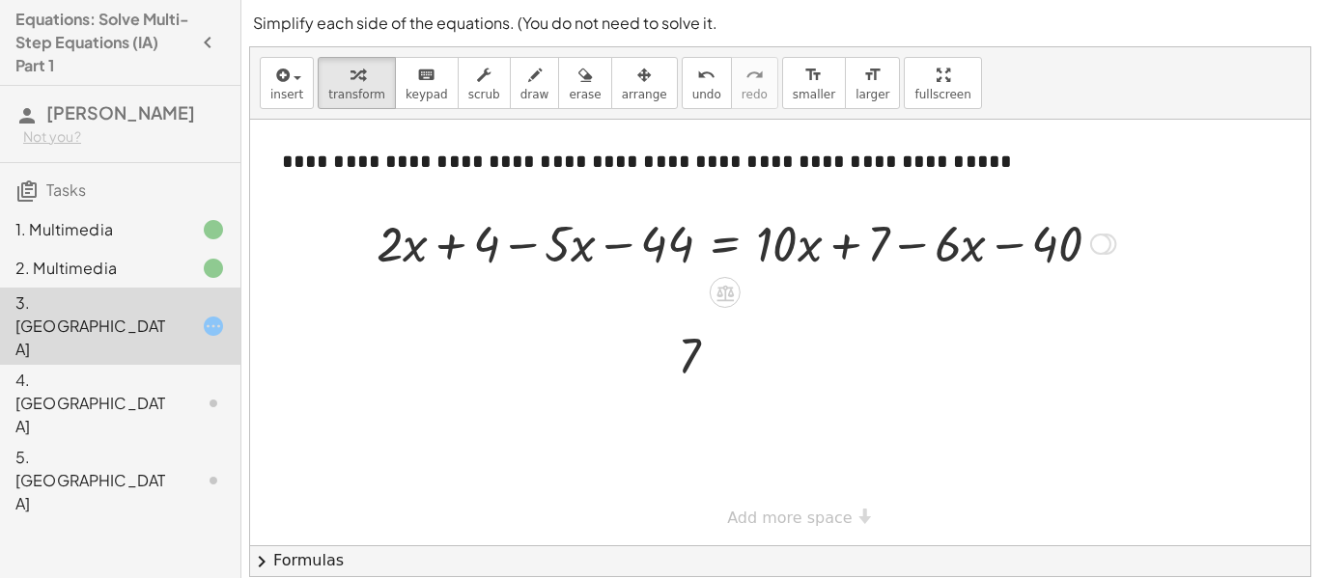
click at [972, 258] on div at bounding box center [746, 243] width 758 height 66
click at [1009, 256] on div at bounding box center [746, 243] width 758 height 66
click at [1007, 264] on div at bounding box center [746, 243] width 758 height 66
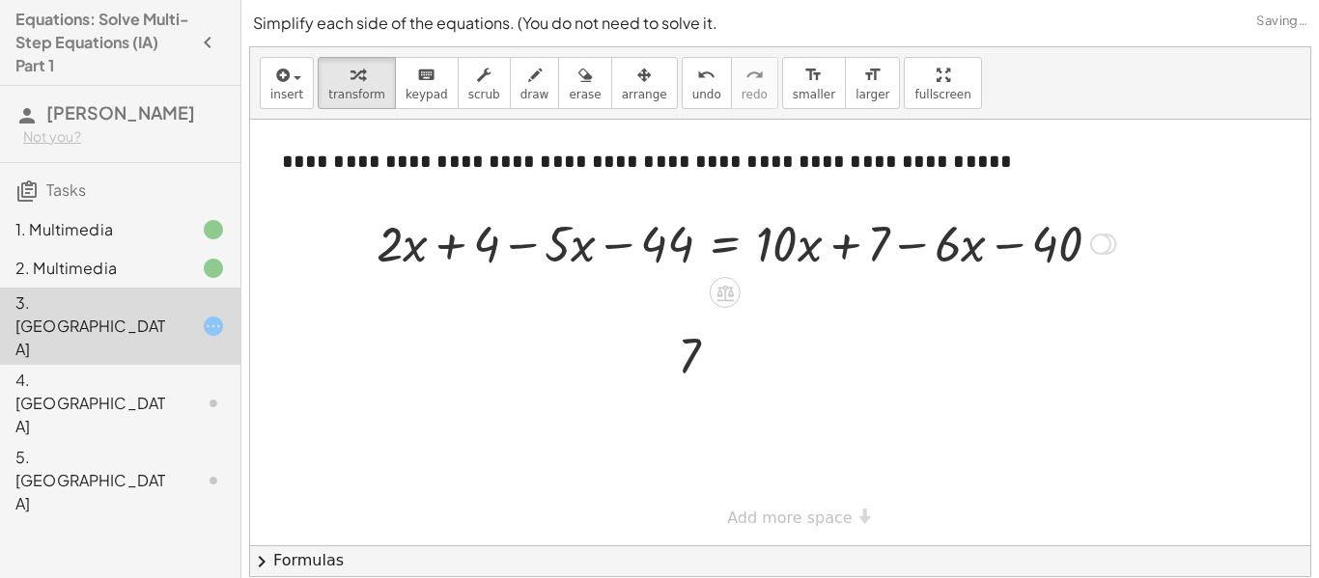
click at [1097, 242] on div "Transform line Copy line as LaTeX Copy derivation as LaTeX Expand new lines: On" at bounding box center [1100, 244] width 21 height 21
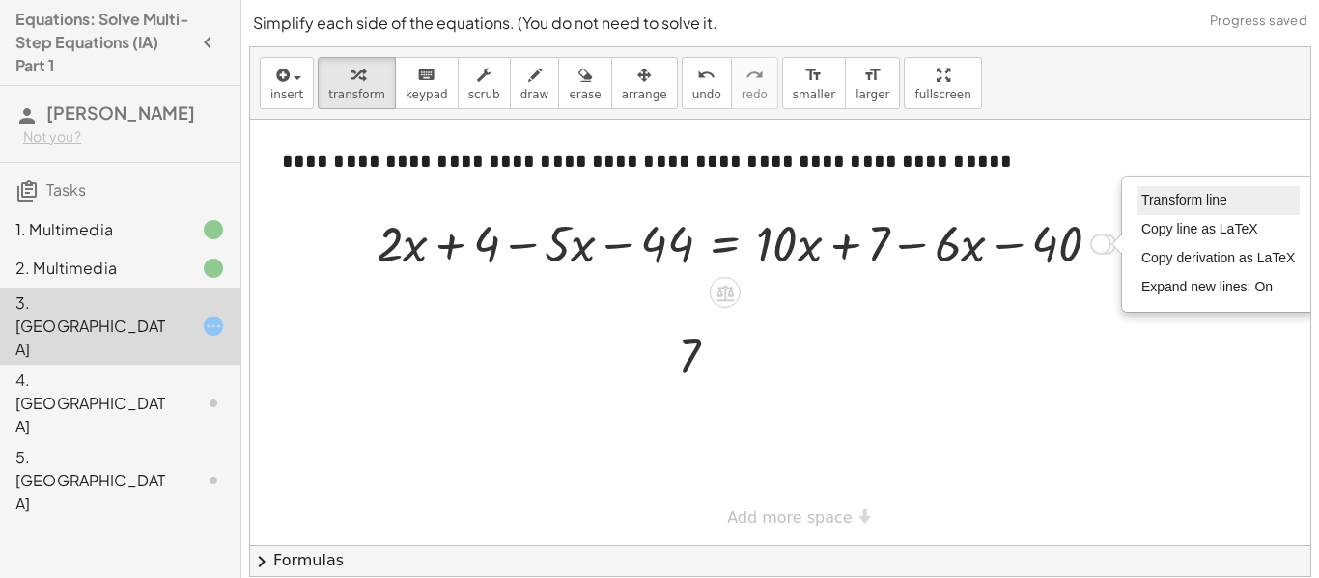
click at [1163, 204] on span "Transform line" at bounding box center [1184, 199] width 86 height 15
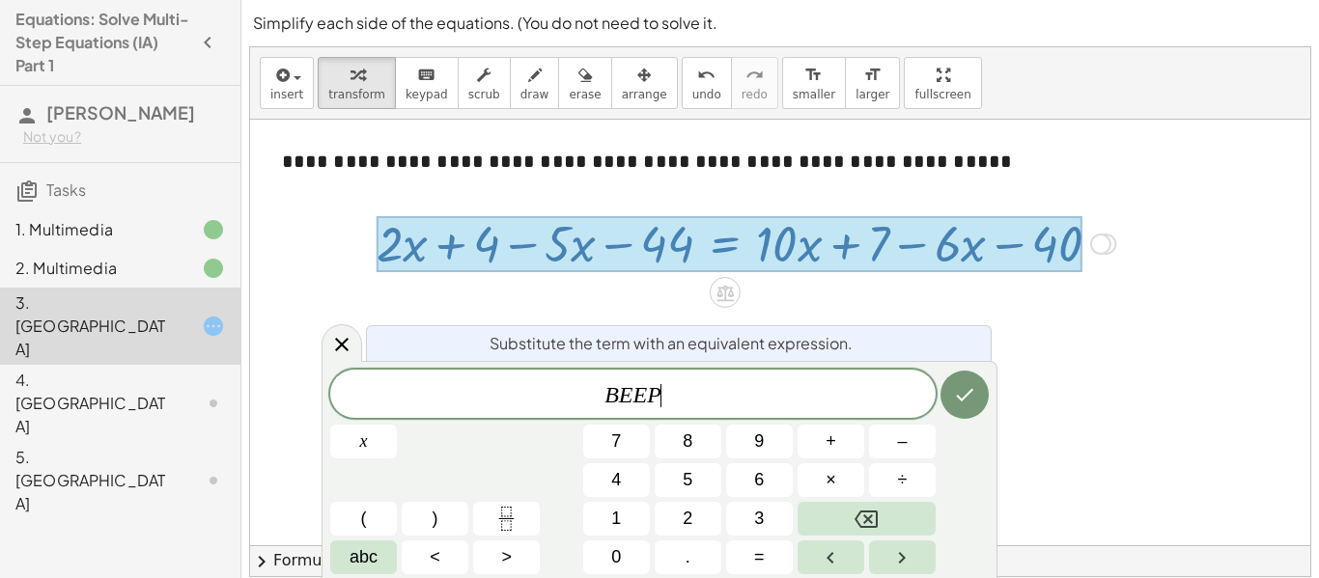
scroll to position [8, 0]
click at [947, 404] on button "Done" at bounding box center [965, 395] width 48 height 48
click at [963, 395] on icon "Done" at bounding box center [964, 394] width 23 height 23
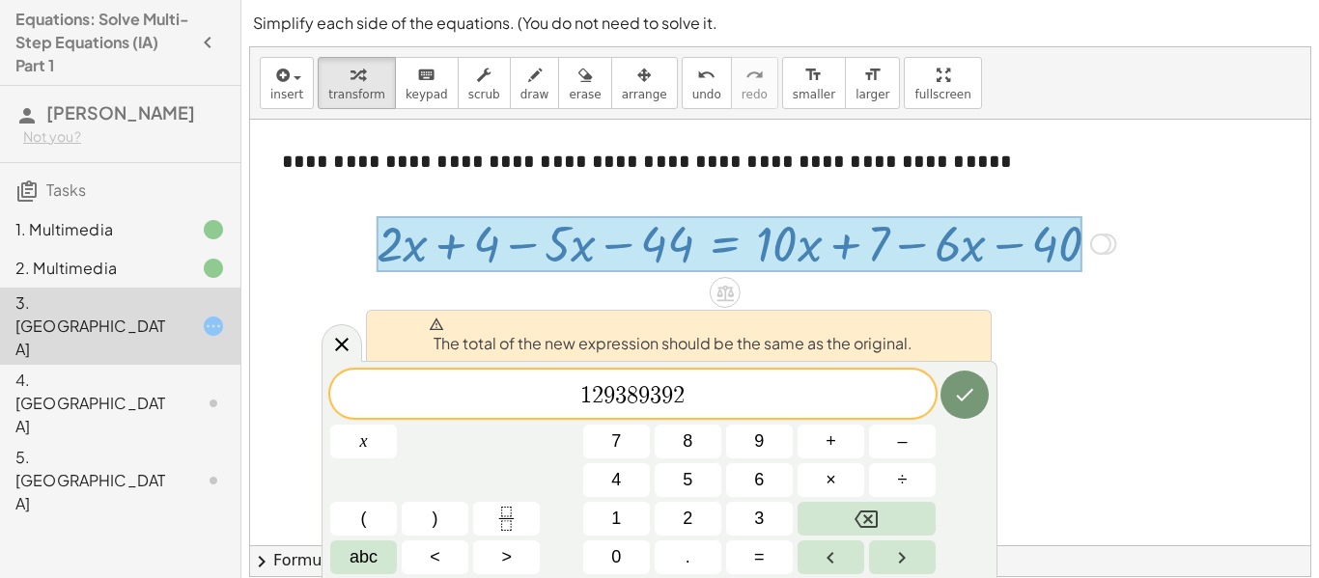
click at [863, 415] on div "1 2 9 3 8 9 3 9 2 ​" at bounding box center [632, 394] width 605 height 48
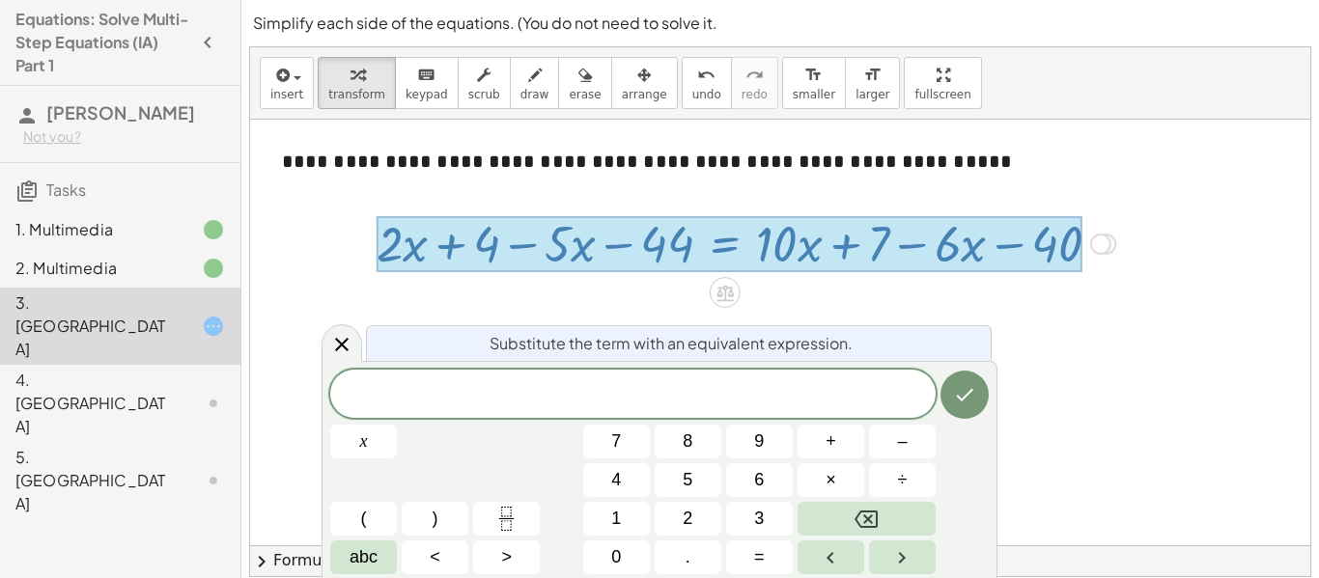
click at [1137, 386] on div at bounding box center [784, 333] width 1068 height 426
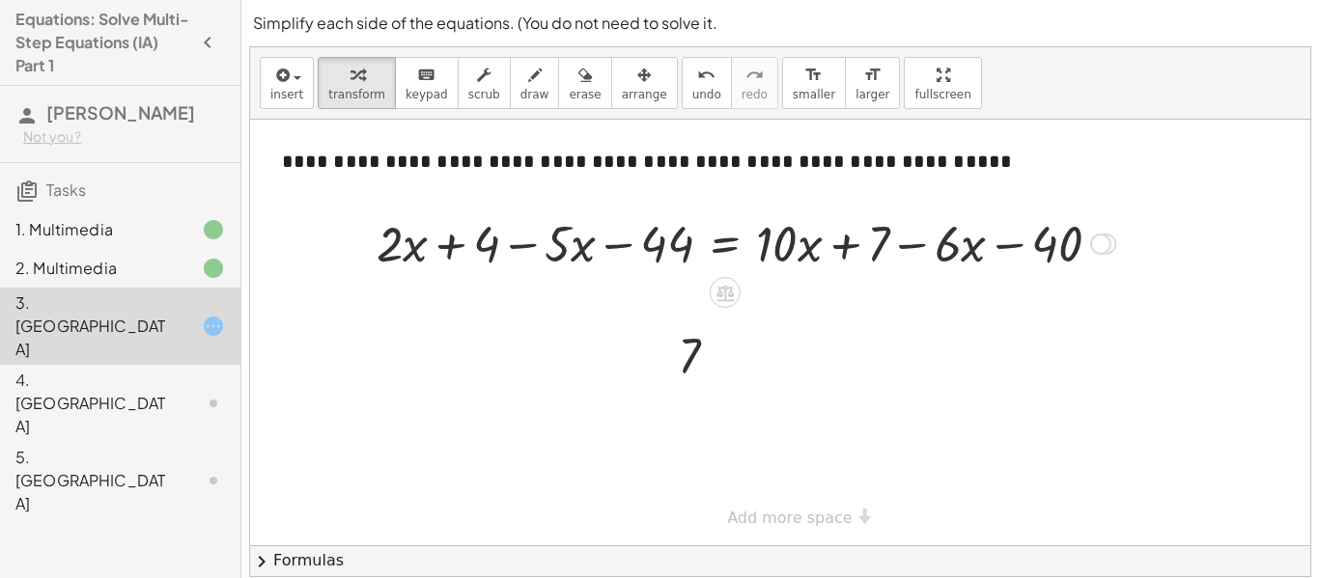
click at [914, 239] on div at bounding box center [746, 243] width 758 height 66
click at [208, 315] on icon at bounding box center [213, 326] width 23 height 23
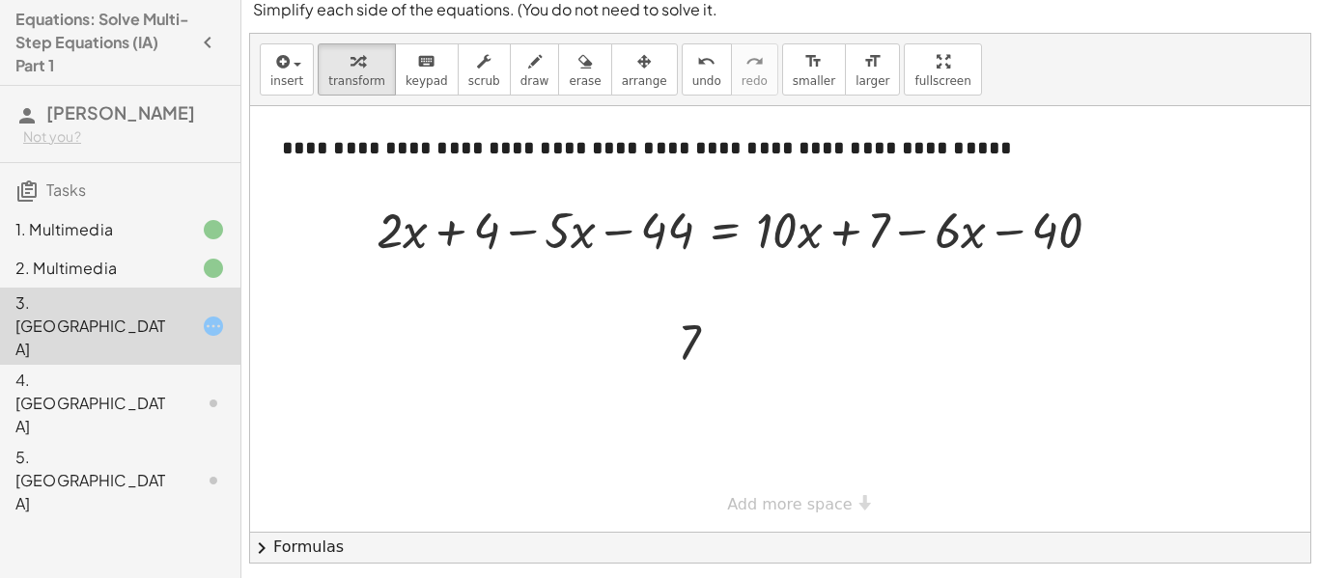
scroll to position [0, 0]
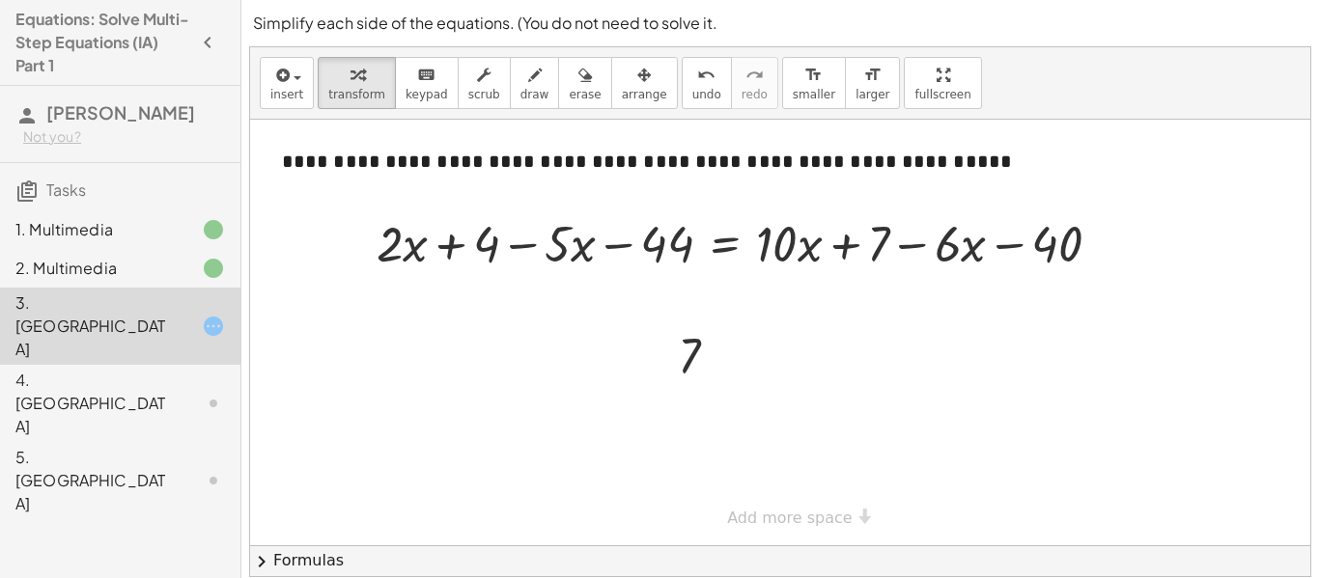
click at [797, 289] on div at bounding box center [784, 333] width 1068 height 426
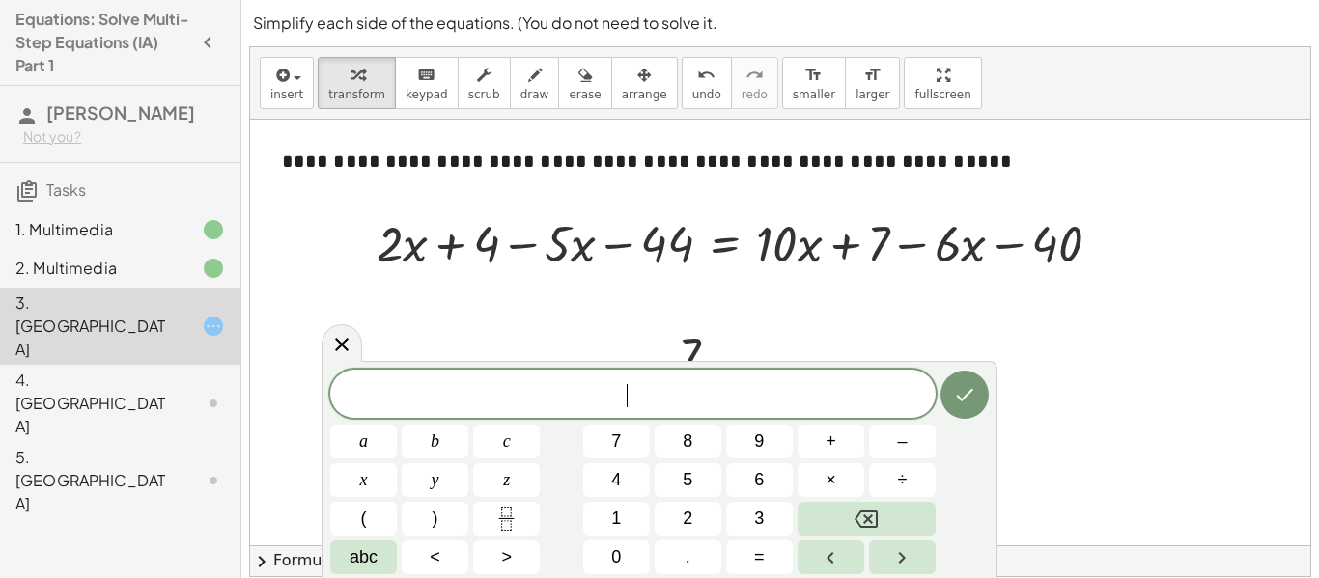
click at [733, 297] on div at bounding box center [784, 333] width 1068 height 426
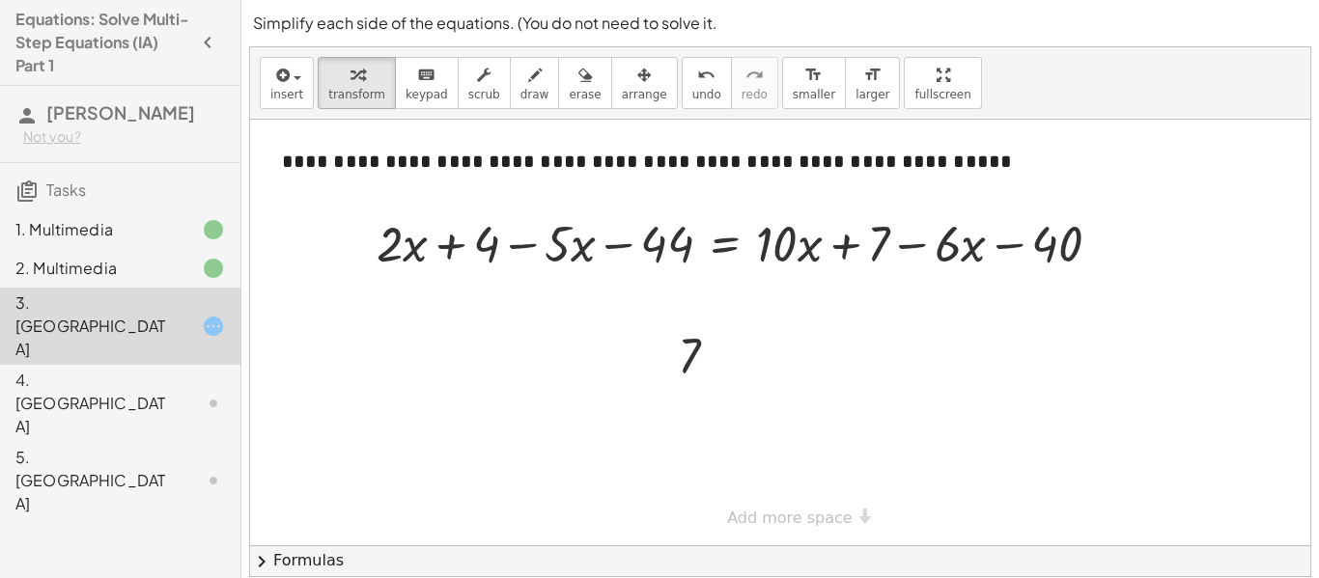
click at [732, 297] on div at bounding box center [784, 333] width 1068 height 426
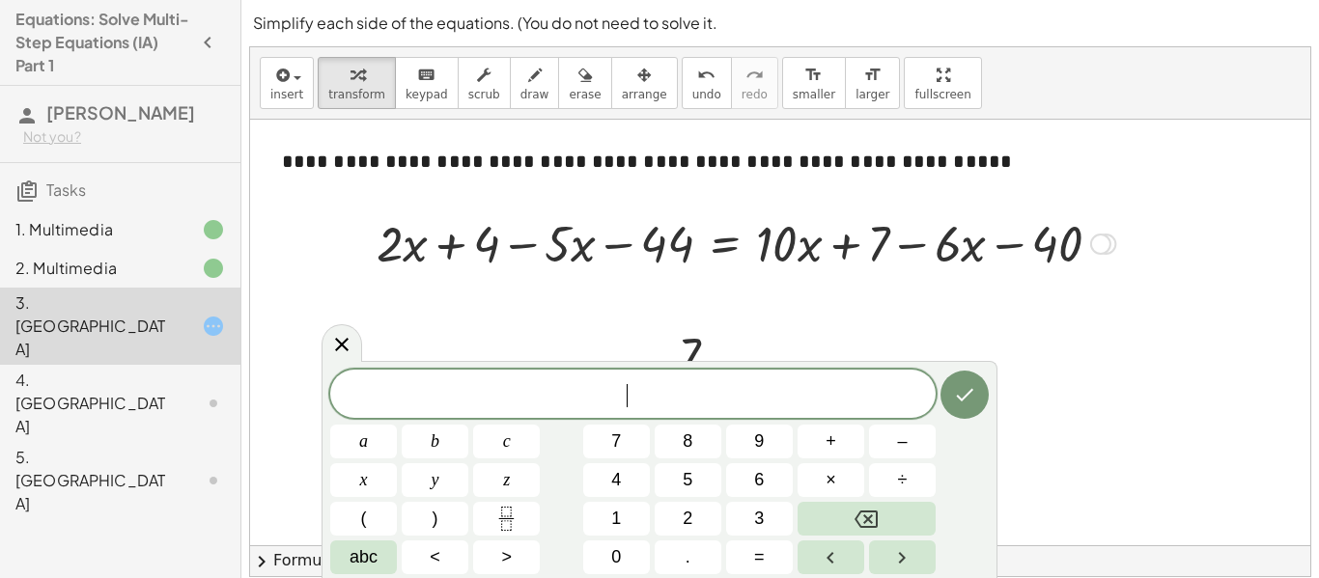
click at [436, 251] on div at bounding box center [746, 243] width 758 height 66
click at [634, 274] on div at bounding box center [746, 243] width 758 height 66
click at [797, 282] on div at bounding box center [784, 333] width 1068 height 426
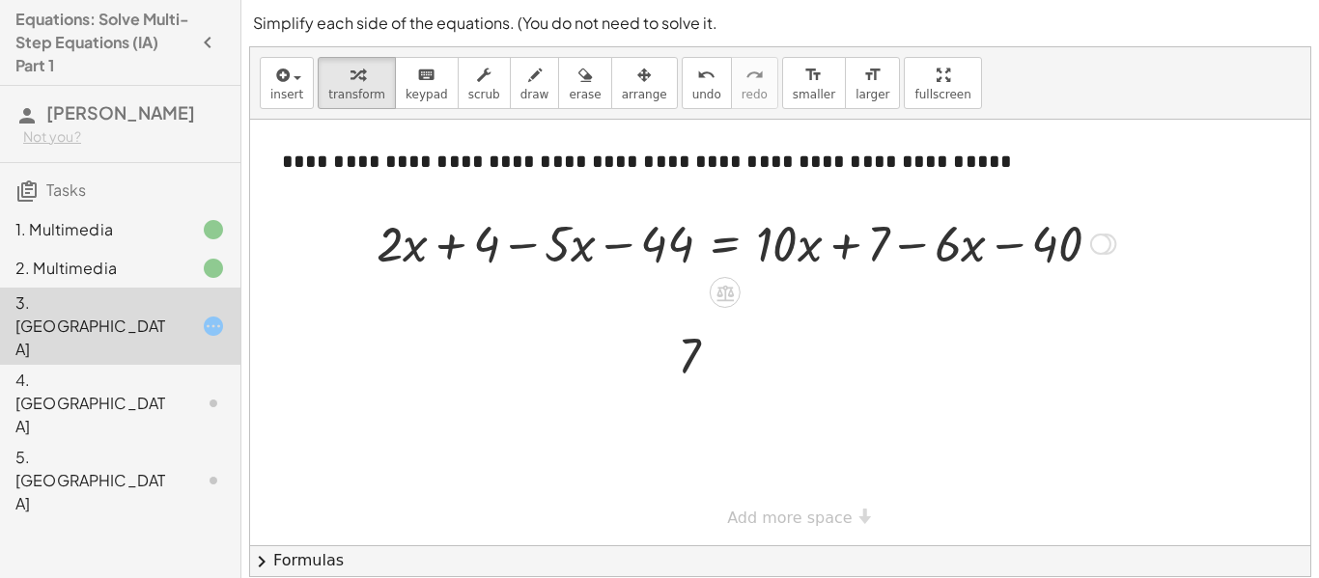
click at [827, 268] on div at bounding box center [746, 243] width 758 height 66
click at [1016, 263] on div at bounding box center [746, 243] width 758 height 66
click at [1012, 268] on div at bounding box center [746, 243] width 758 height 66
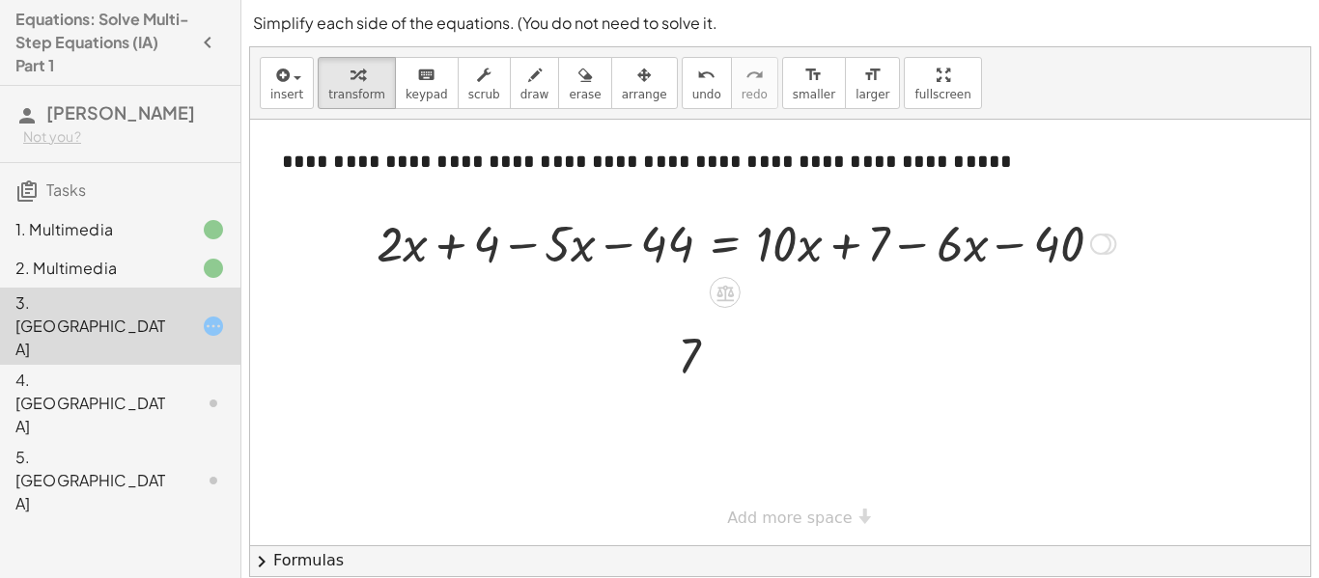
click at [1012, 268] on div at bounding box center [746, 243] width 758 height 66
click at [729, 290] on icon at bounding box center [725, 293] width 17 height 16
click at [728, 277] on div "×" at bounding box center [725, 292] width 31 height 31
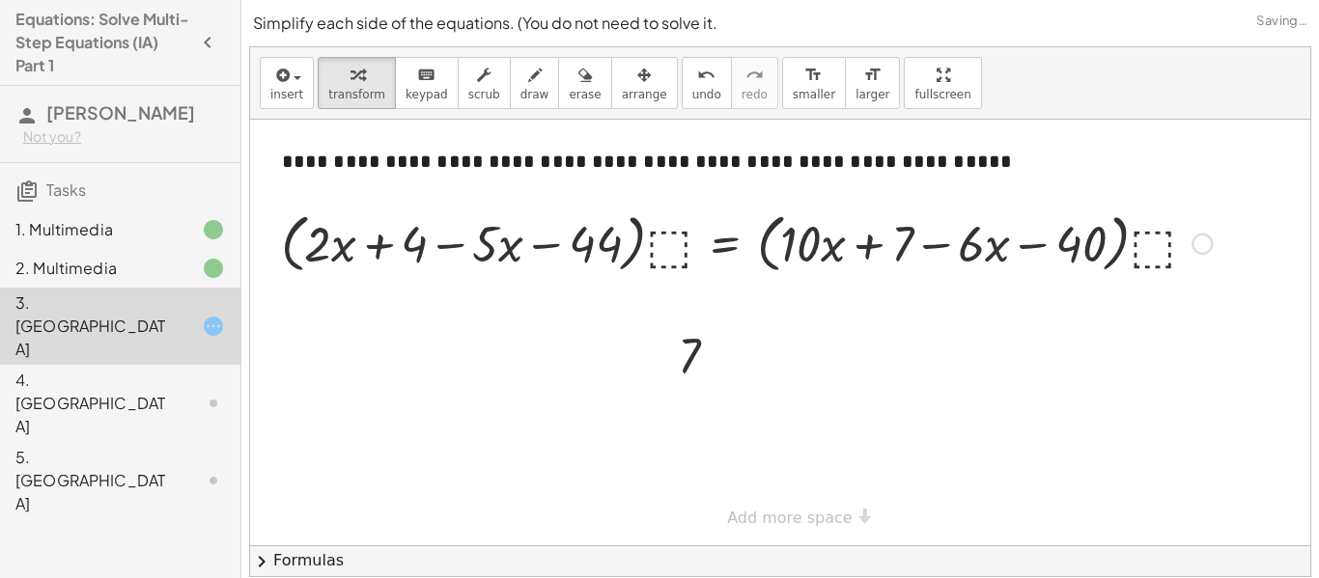
click at [675, 255] on div at bounding box center [746, 242] width 950 height 73
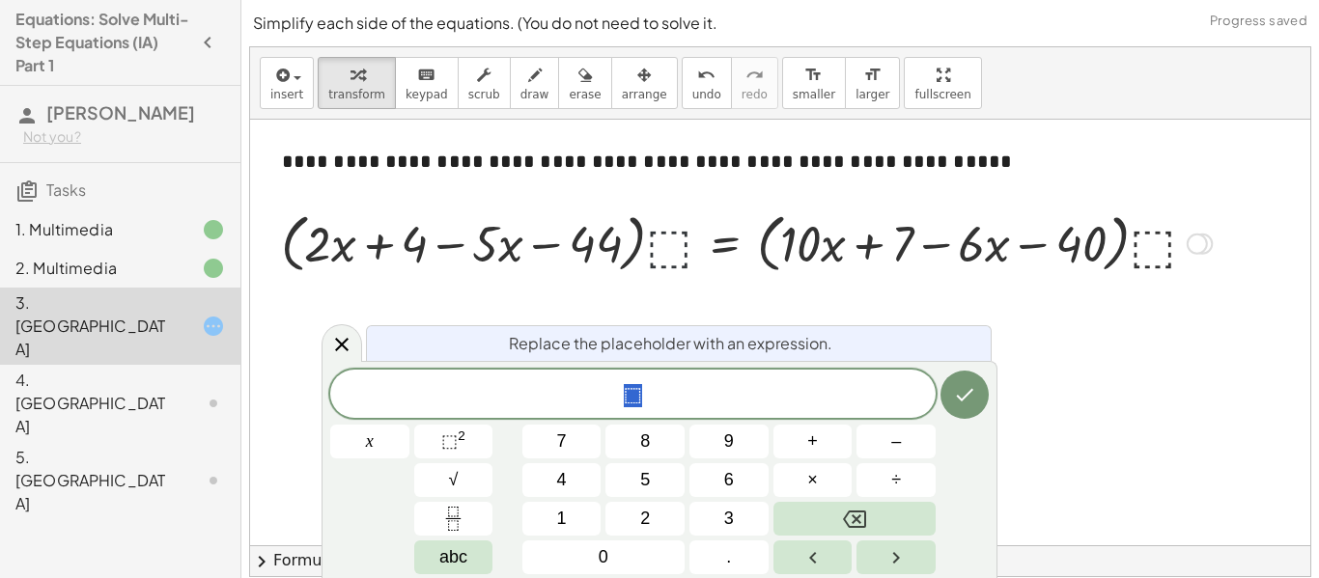
scroll to position [17, 0]
click at [1045, 336] on div at bounding box center [784, 333] width 1068 height 426
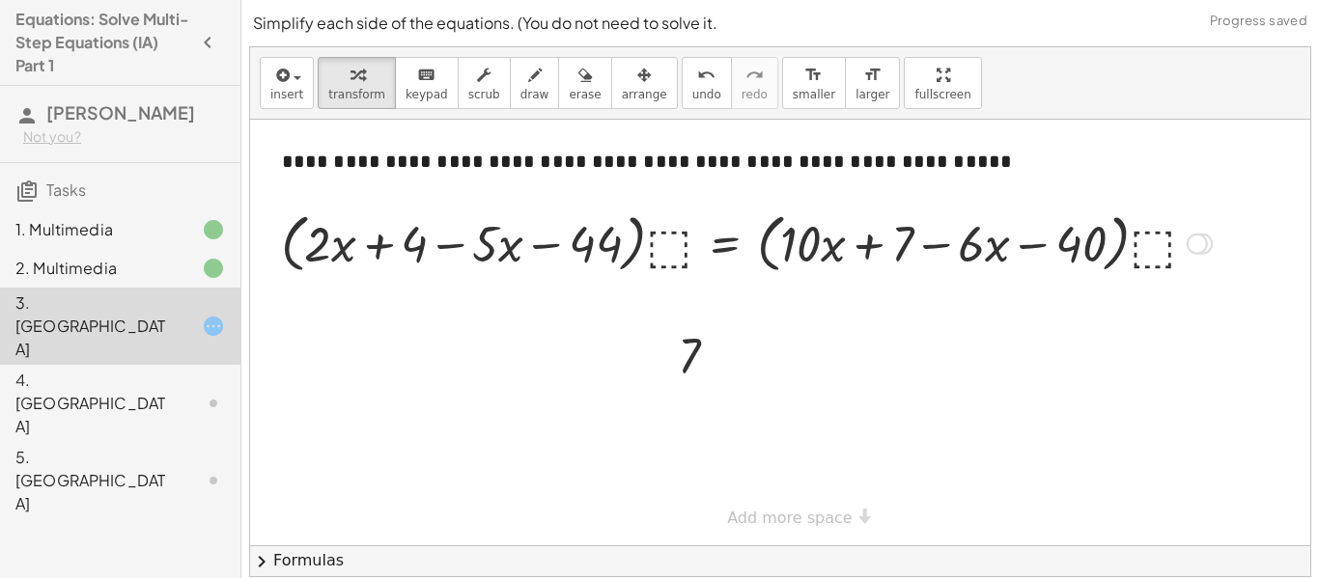
click at [612, 275] on div at bounding box center [746, 242] width 950 height 73
click at [569, 275] on div at bounding box center [746, 242] width 950 height 73
click at [493, 277] on div at bounding box center [746, 242] width 950 height 73
click at [434, 278] on div at bounding box center [746, 242] width 950 height 73
click at [725, 353] on div at bounding box center [724, 357] width 21 height 21
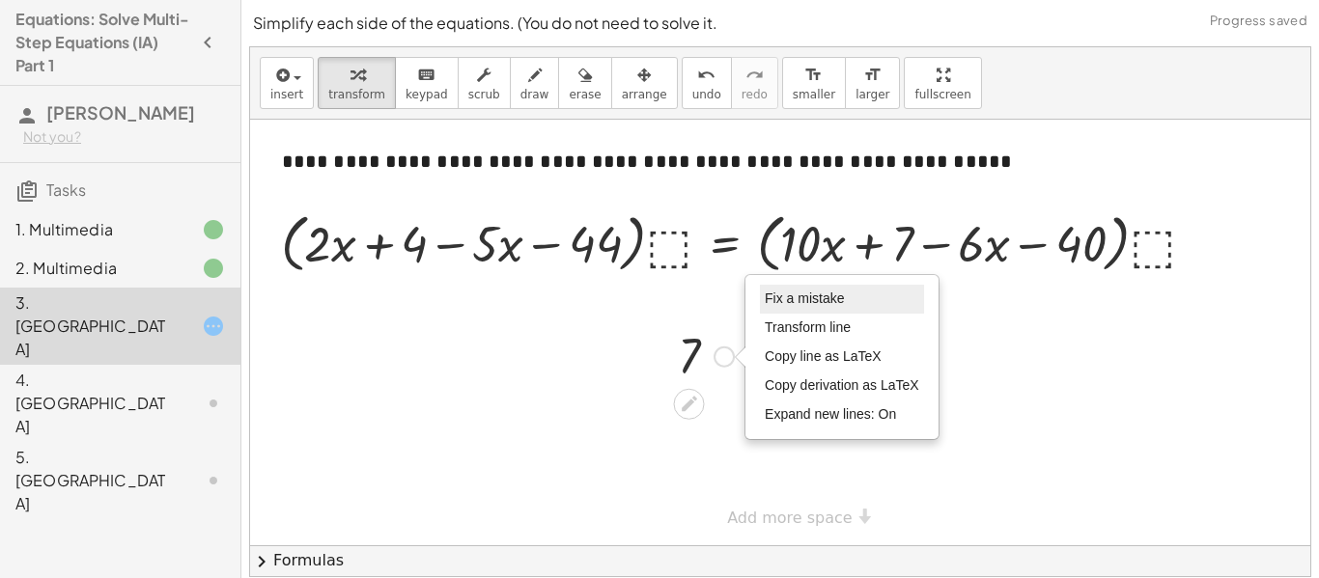
click at [796, 301] on span "Fix a mistake" at bounding box center [804, 298] width 79 height 15
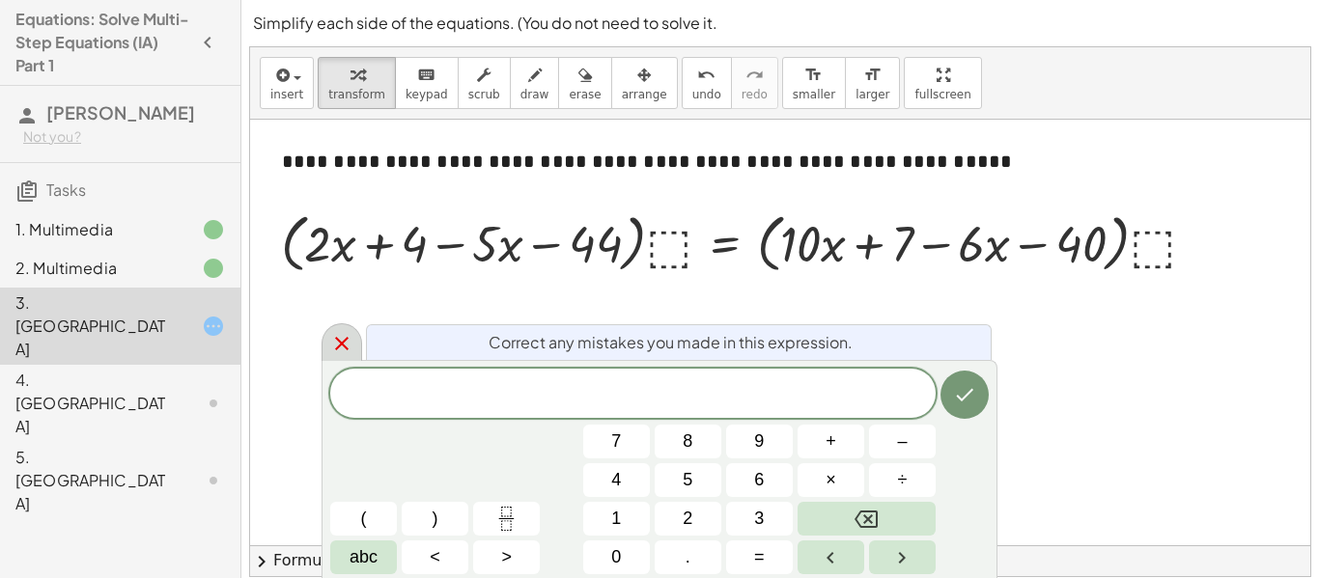
click at [353, 347] on div at bounding box center [342, 343] width 41 height 38
